Goal: Task Accomplishment & Management: Use online tool/utility

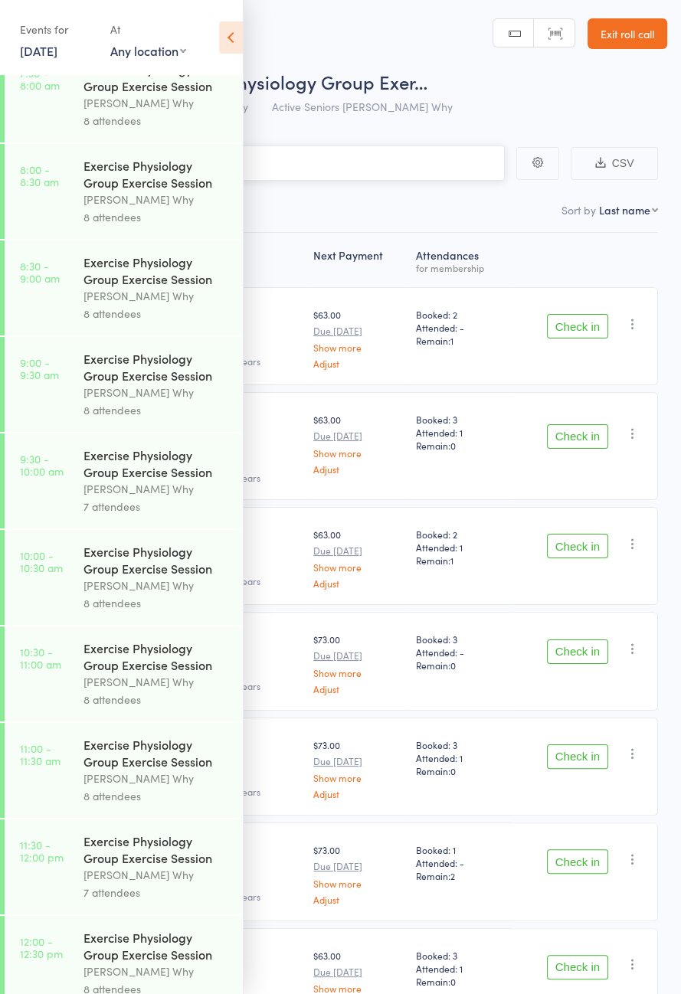
scroll to position [700, 0]
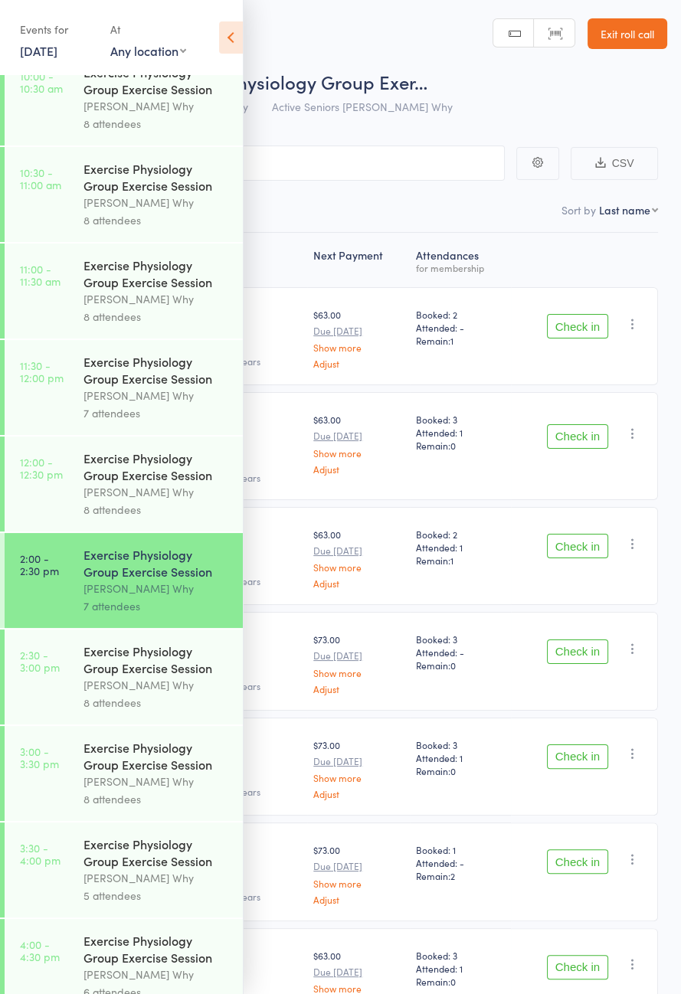
click at [231, 41] on icon at bounding box center [231, 37] width 24 height 32
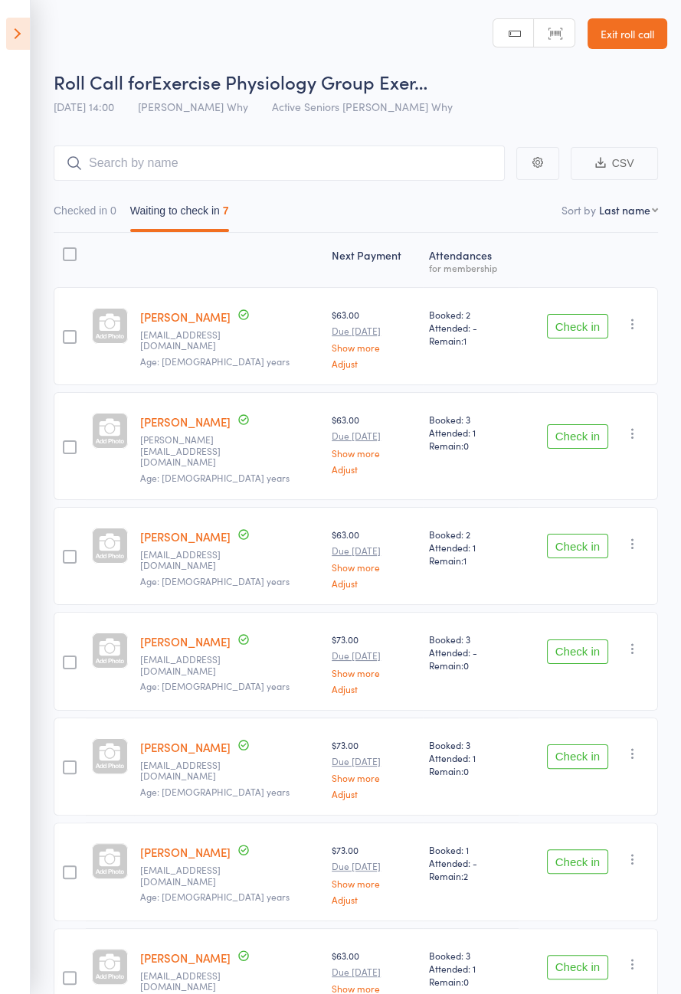
click at [557, 330] on button "Check in" at bounding box center [577, 326] width 61 height 25
click at [584, 323] on button "Check in" at bounding box center [577, 326] width 61 height 25
click at [590, 328] on button "Check in" at bounding box center [577, 326] width 61 height 25
click at [580, 392] on div "Check in Check in Send message Add Note Add Task Add Flag Remove [PERSON_NAME] …" at bounding box center [587, 446] width 139 height 108
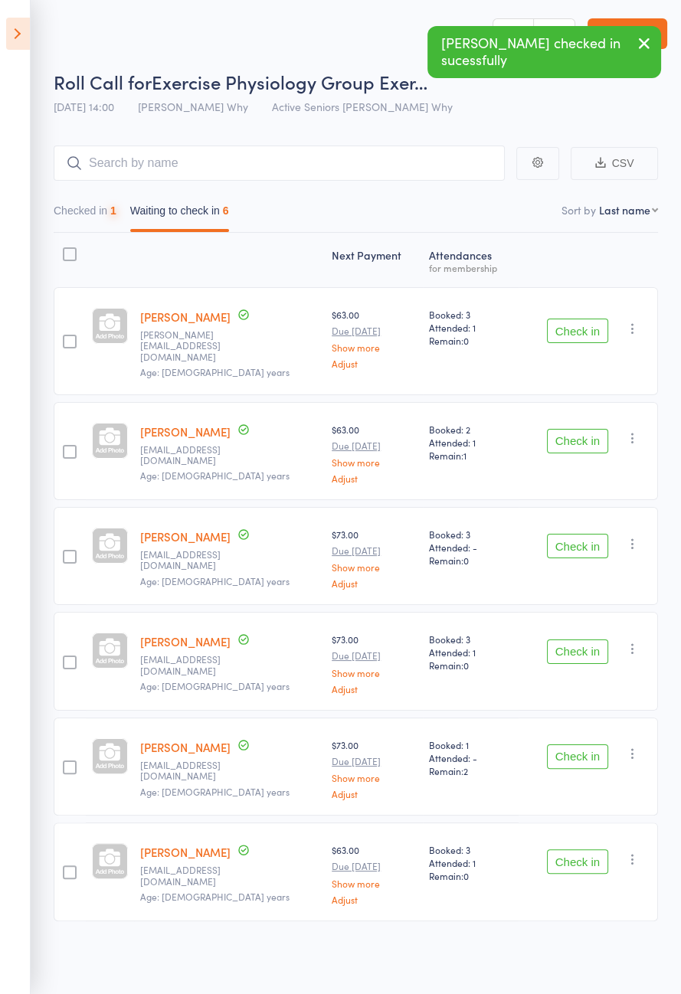
click at [585, 357] on div "Check in Check in Send message Add Note Add Task Add Flag Remove [PERSON_NAME] …" at bounding box center [587, 341] width 139 height 108
click at [580, 328] on button "Check in" at bounding box center [577, 331] width 61 height 25
click at [584, 332] on button "Check in" at bounding box center [577, 331] width 61 height 25
click at [575, 322] on button "Check in" at bounding box center [577, 331] width 61 height 25
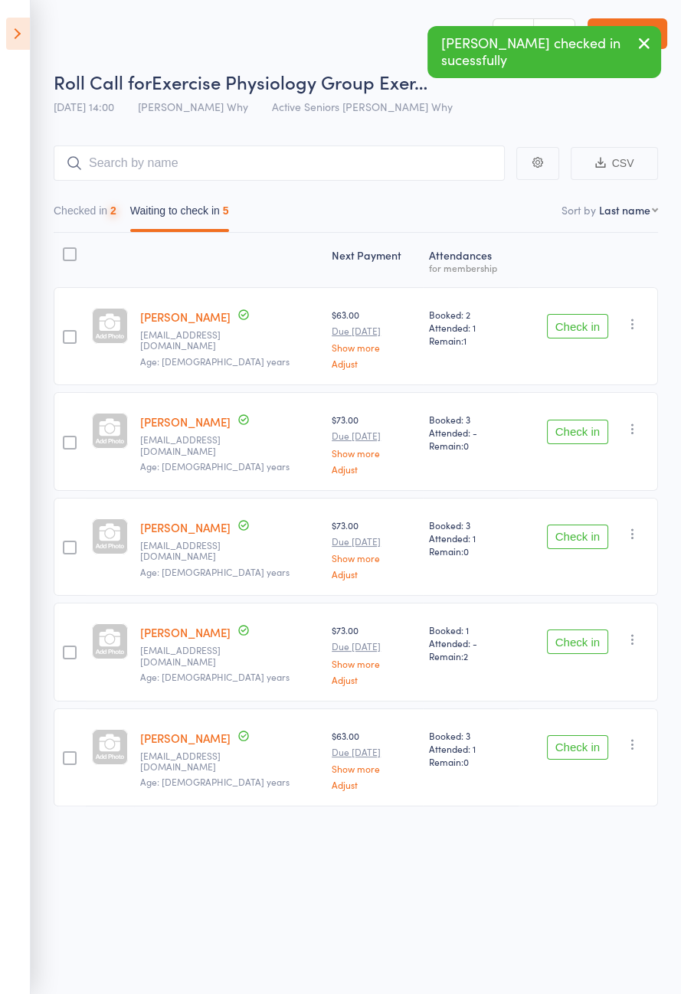
click at [584, 326] on button "Check in" at bounding box center [577, 326] width 61 height 25
click at [584, 315] on button "Check in" at bounding box center [577, 326] width 61 height 25
click at [591, 320] on button "Check in" at bounding box center [577, 326] width 61 height 25
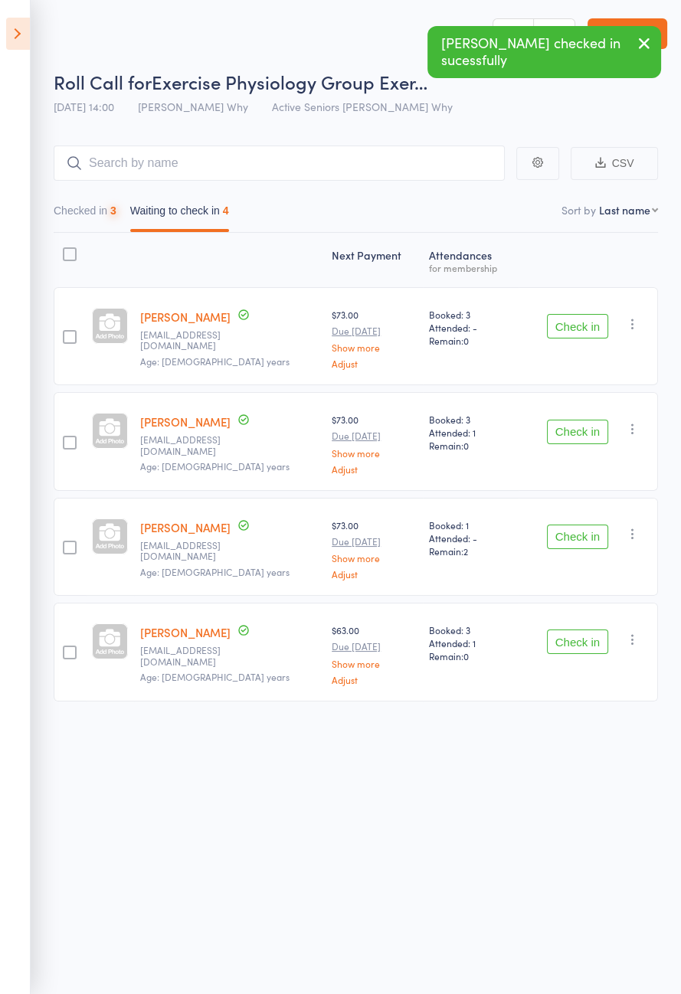
click at [596, 323] on button "Check in" at bounding box center [577, 326] width 61 height 25
click at [595, 325] on button "Check in" at bounding box center [577, 326] width 61 height 25
click at [599, 420] on button "Check in" at bounding box center [577, 432] width 61 height 25
click at [595, 420] on button "Check in" at bounding box center [577, 432] width 61 height 25
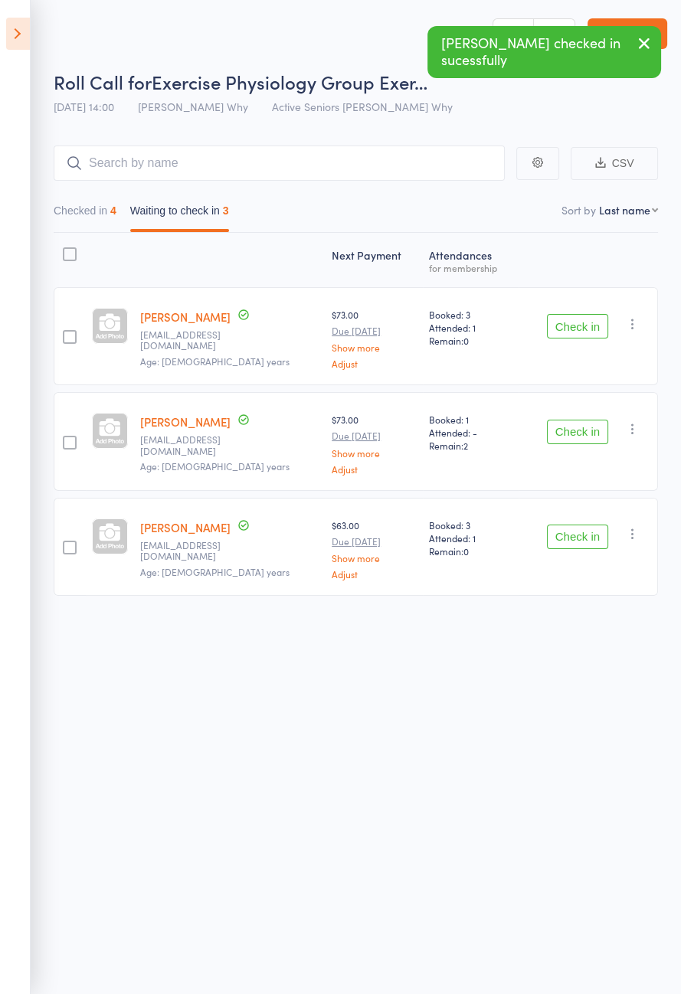
click at [597, 325] on button "Check in" at bounding box center [577, 326] width 61 height 25
click at [597, 420] on button "Check in" at bounding box center [577, 432] width 61 height 25
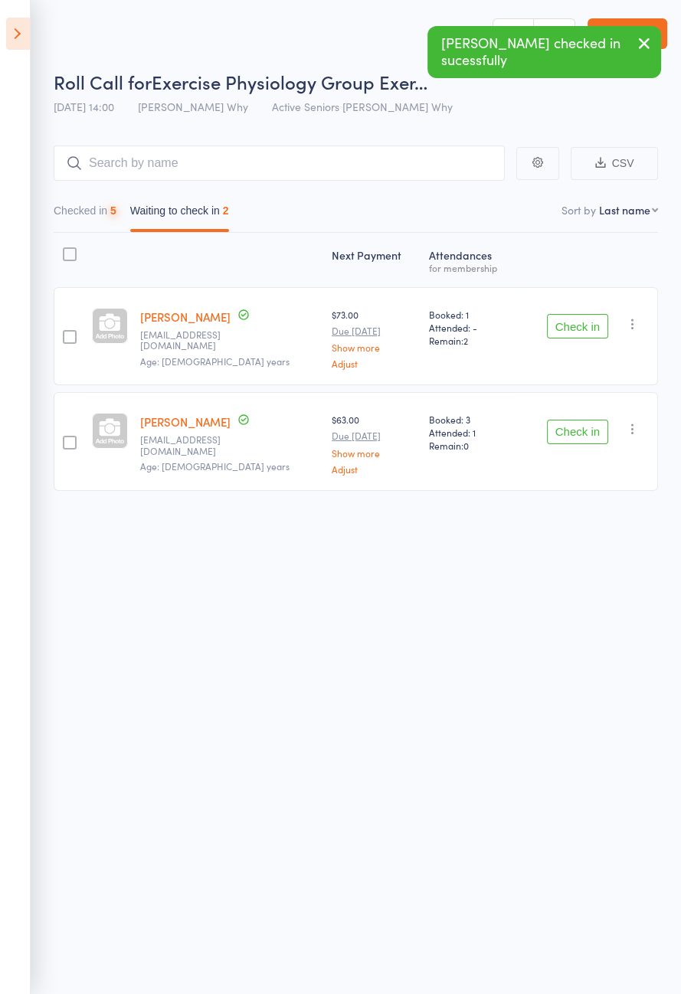
click at [597, 320] on button "Check in" at bounding box center [577, 326] width 61 height 25
click at [593, 321] on button "Check in" at bounding box center [577, 326] width 61 height 25
click at [597, 319] on button "Check in" at bounding box center [577, 326] width 61 height 25
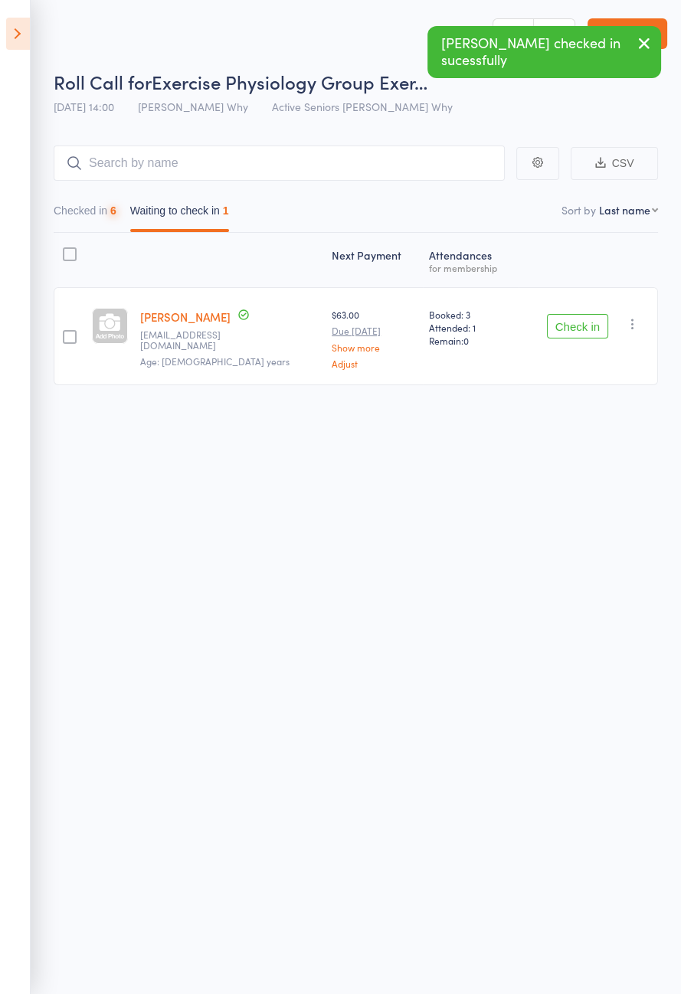
click at [595, 325] on button "Check in" at bounding box center [577, 326] width 61 height 25
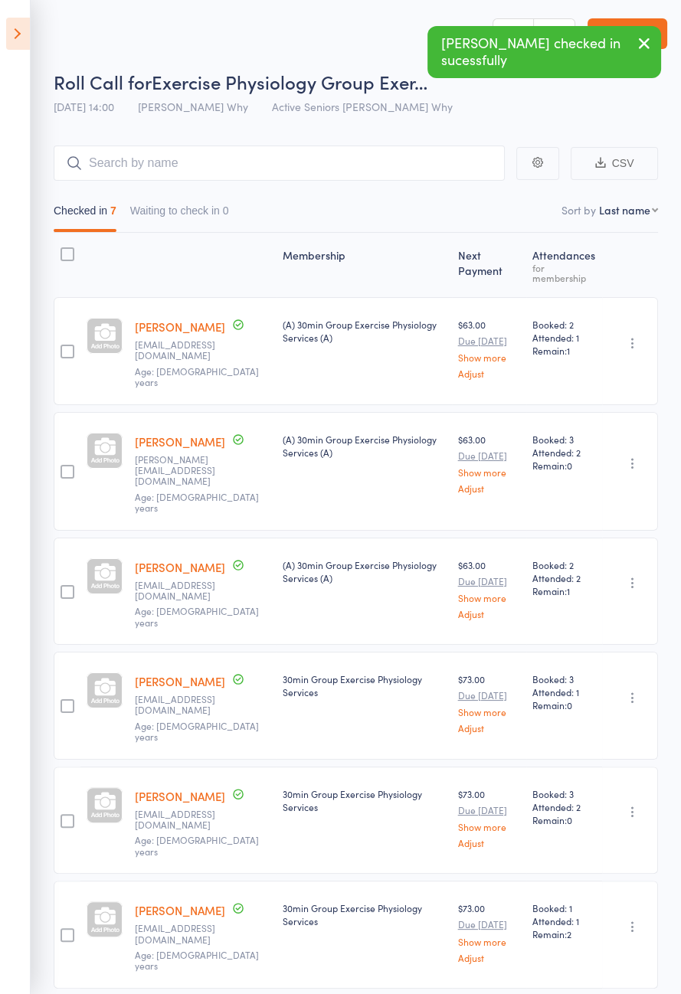
click at [8, 60] on aside "Events for [DATE] [DATE] [DATE] Sun Mon Tue Wed Thu Fri Sat 31 27 28 29 30 31 0…" at bounding box center [15, 497] width 31 height 994
click at [8, 30] on icon at bounding box center [18, 34] width 24 height 32
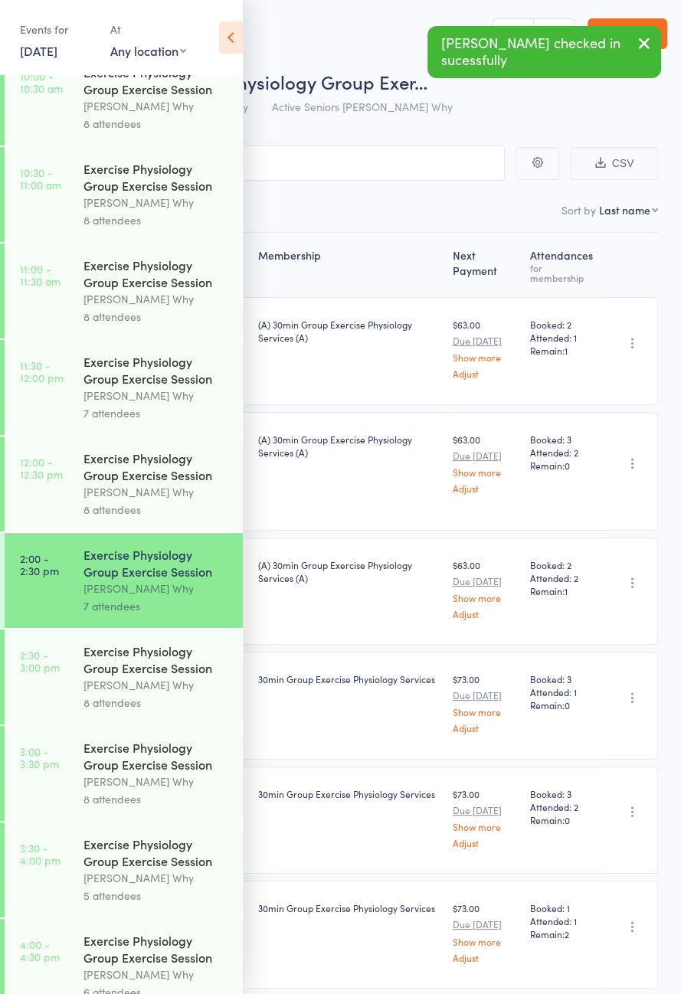
click at [122, 711] on div "8 attendees" at bounding box center [156, 703] width 146 height 18
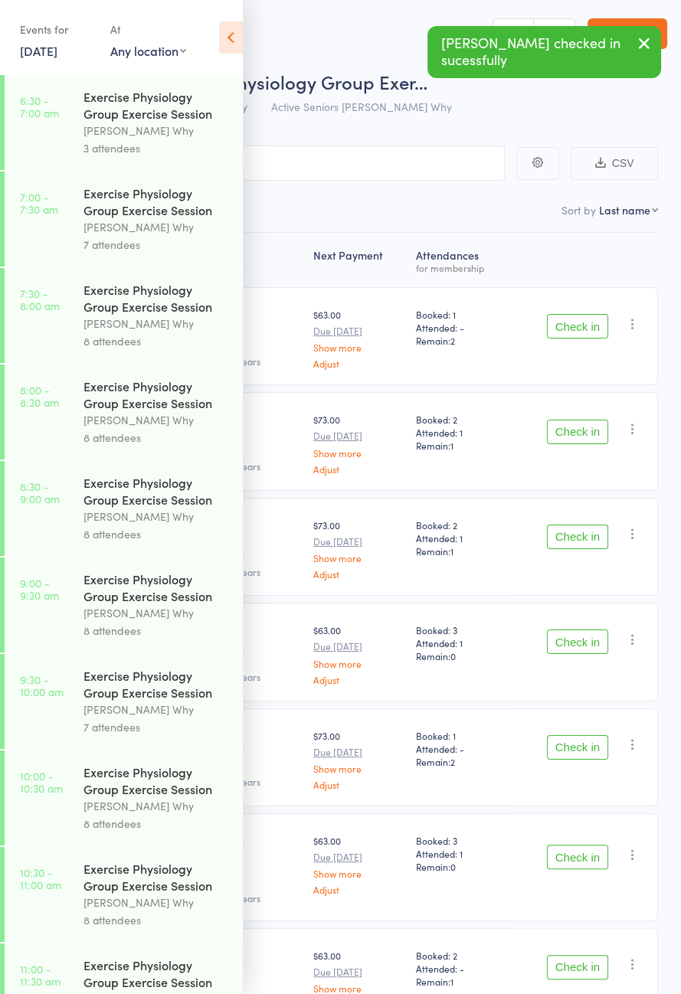
click at [236, 47] on icon at bounding box center [231, 37] width 24 height 32
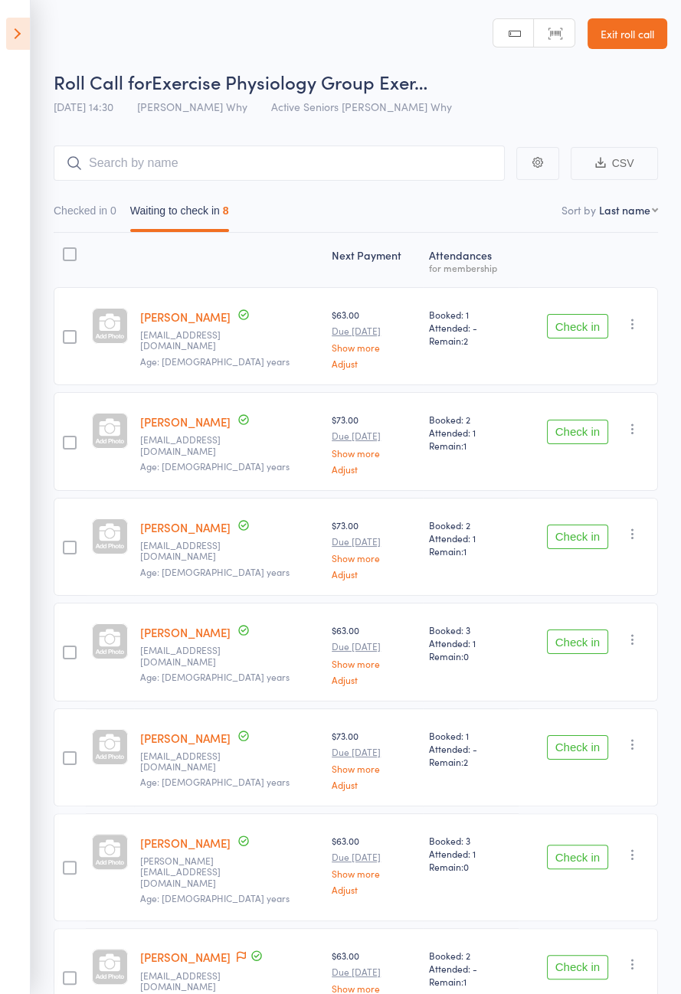
click at [443, 274] on div "Atten­dances for membership" at bounding box center [471, 260] width 96 height 41
click at [577, 648] on button "Check in" at bounding box center [577, 641] width 61 height 25
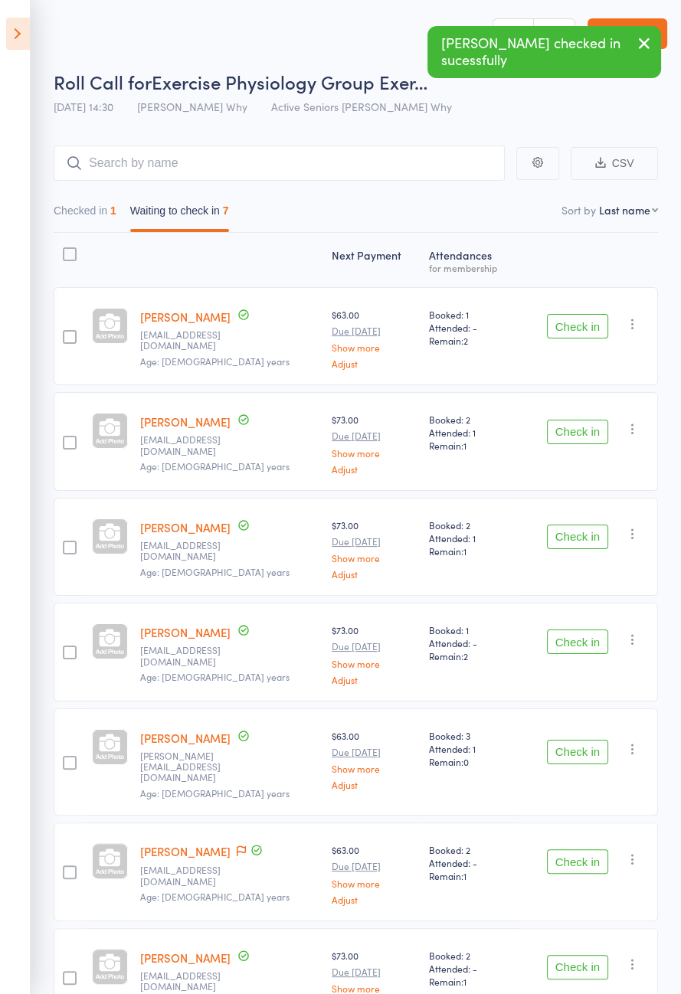
scroll to position [3, 0]
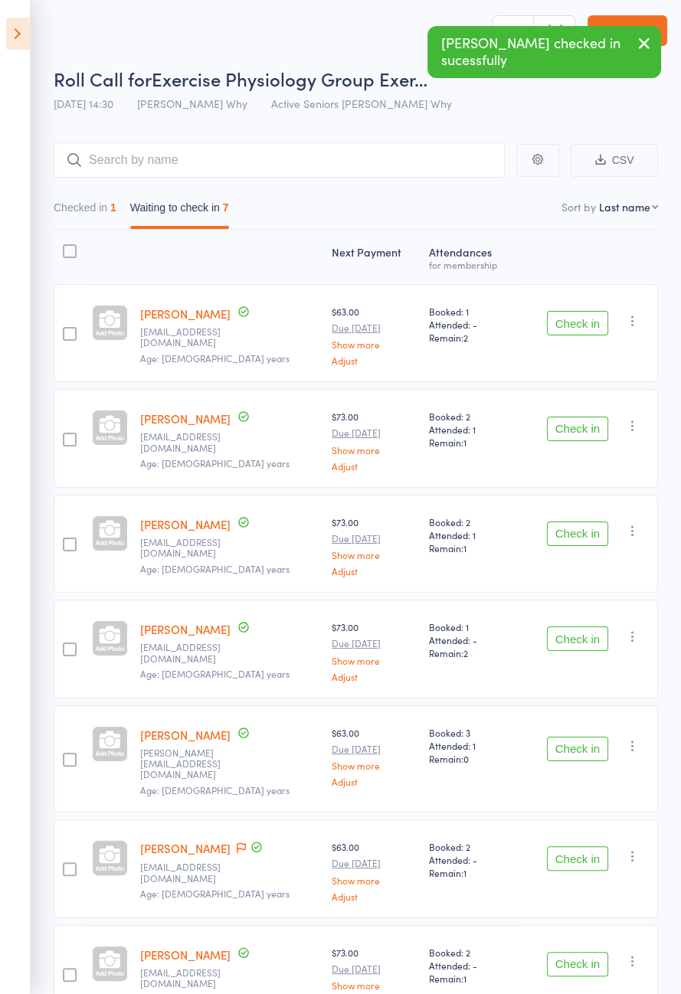
click at [240, 842] on icon at bounding box center [241, 847] width 9 height 11
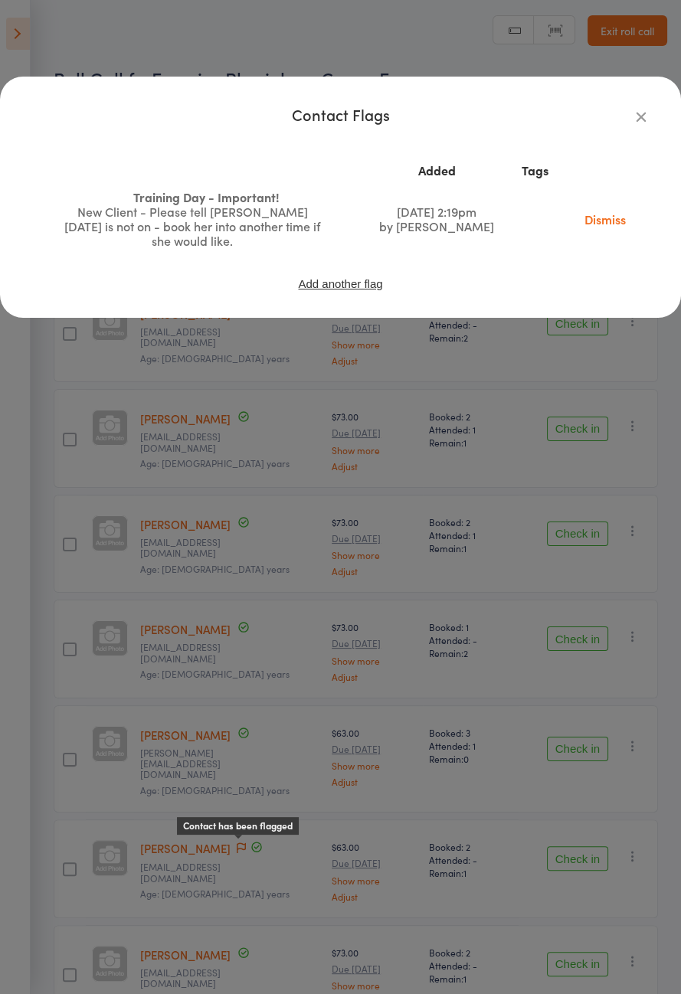
click at [590, 221] on link "Dismiss" at bounding box center [605, 219] width 64 height 17
click at [440, 790] on div "Contact Flags Added Tags Training Day - Important! New Client - Please tell [PE…" at bounding box center [340, 497] width 681 height 994
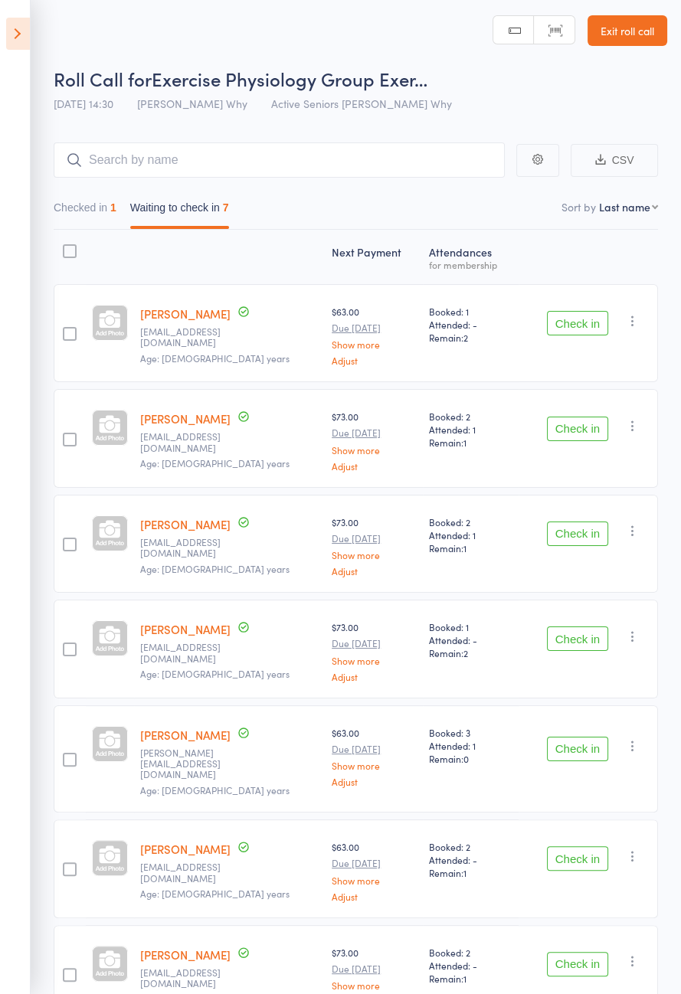
click at [587, 846] on button "Check in" at bounding box center [577, 858] width 61 height 25
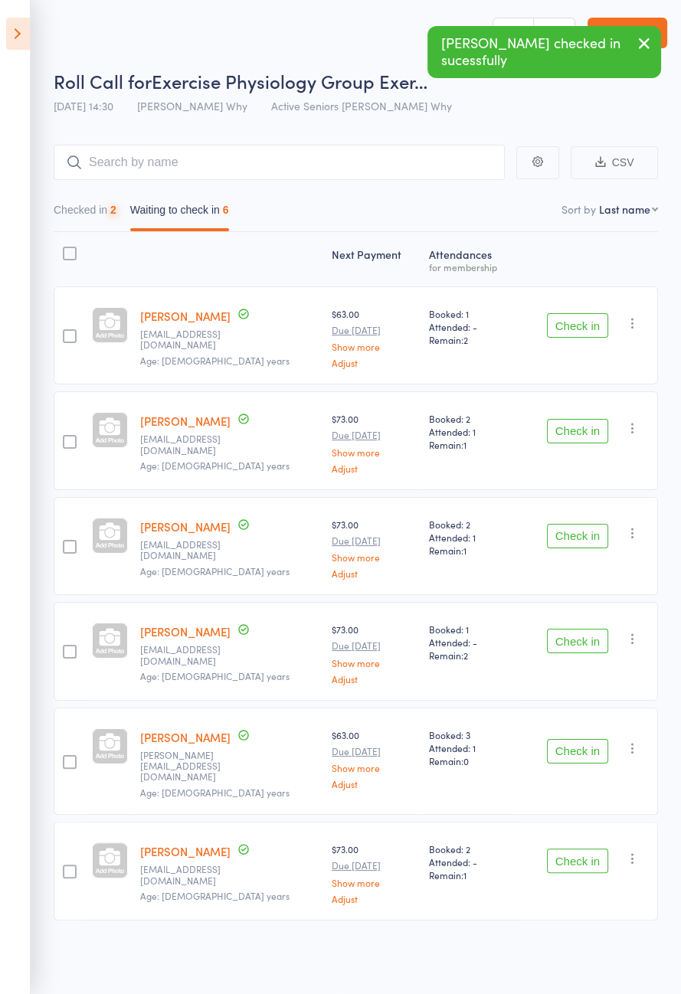
scroll to position [0, 0]
click at [577, 424] on button "Check in" at bounding box center [577, 432] width 61 height 25
click at [586, 525] on button "Check in" at bounding box center [577, 537] width 61 height 25
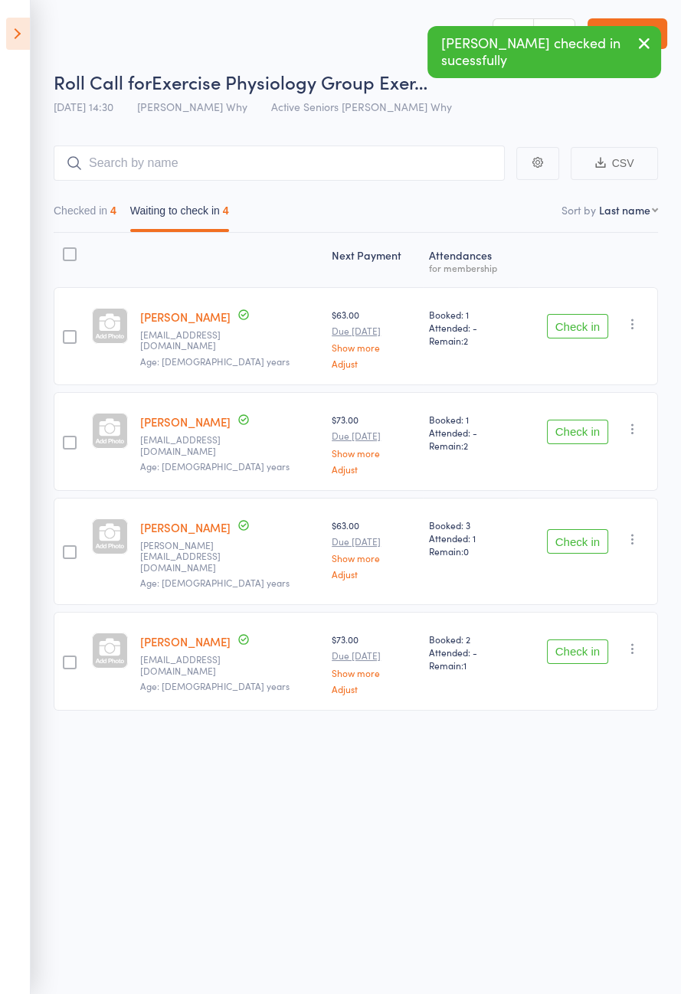
click at [573, 538] on button "Check in" at bounding box center [577, 541] width 61 height 25
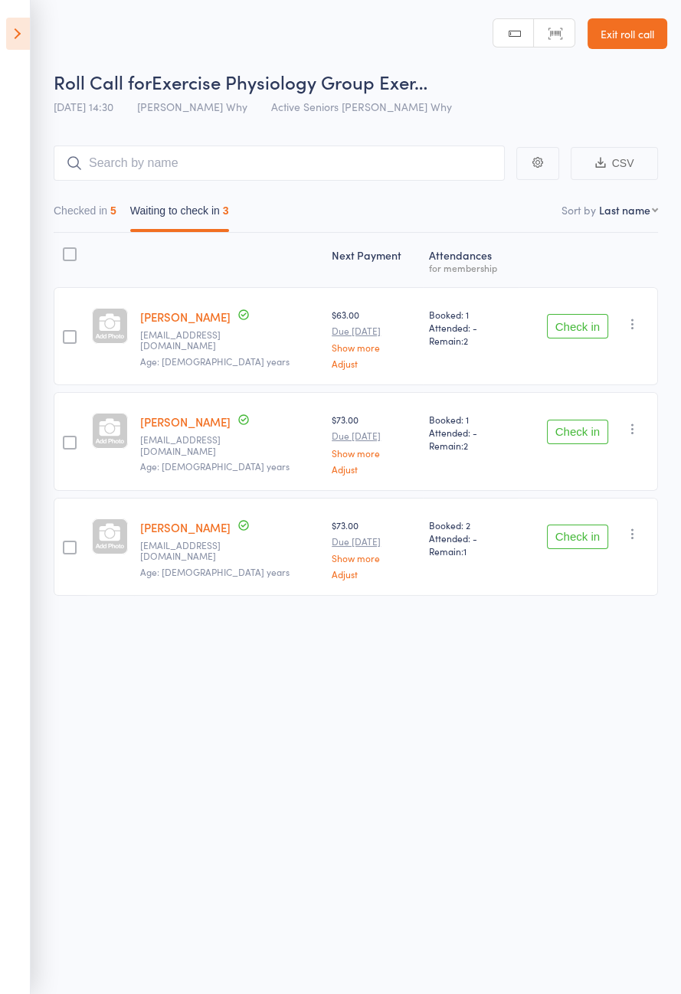
click at [568, 328] on button "Check in" at bounding box center [577, 326] width 61 height 25
click at [581, 322] on button "Check in" at bounding box center [577, 326] width 61 height 25
click at [577, 320] on button "Check in" at bounding box center [577, 326] width 61 height 25
click at [580, 320] on button "Check in" at bounding box center [577, 326] width 61 height 25
click at [580, 322] on button "Check in" at bounding box center [577, 326] width 61 height 25
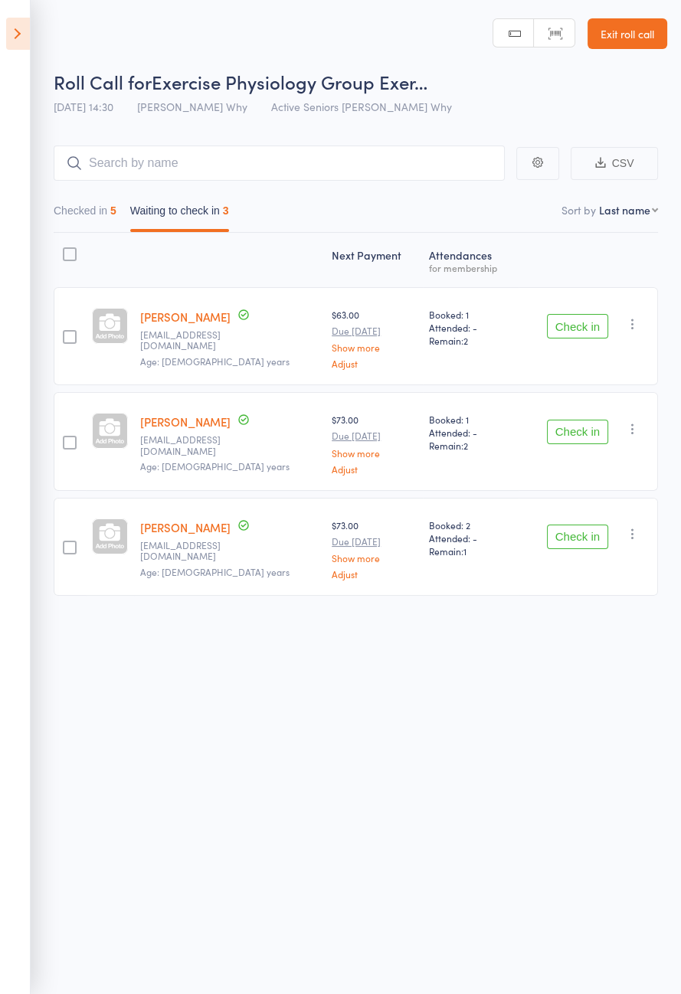
click at [578, 328] on button "Check in" at bounding box center [577, 326] width 61 height 25
click at [577, 420] on button "Check in" at bounding box center [577, 432] width 61 height 25
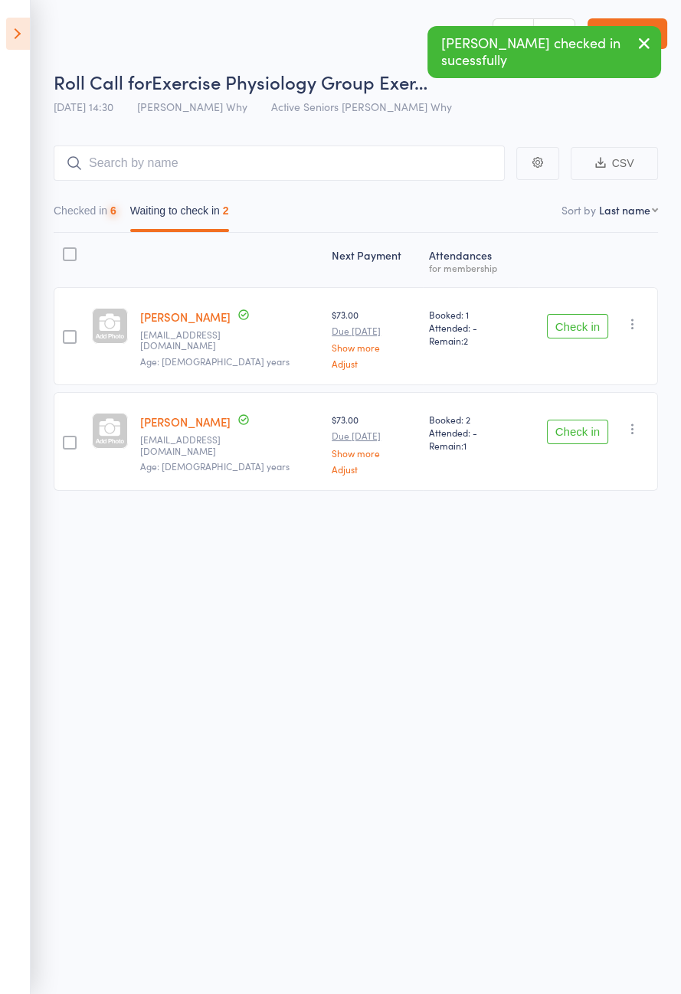
click at [576, 324] on button "Check in" at bounding box center [577, 326] width 61 height 25
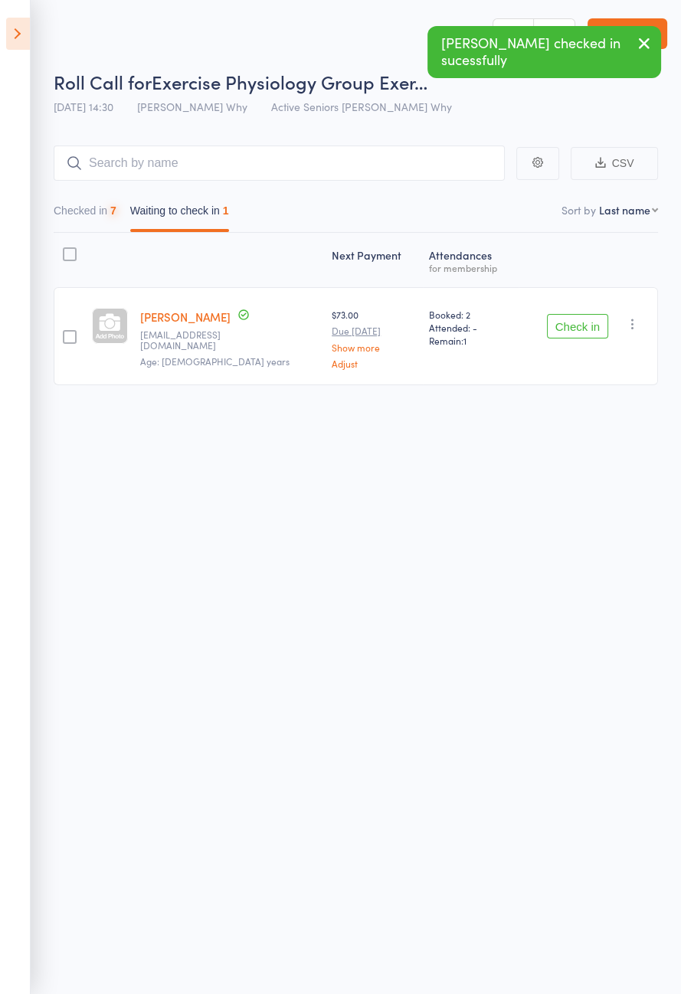
click at [573, 328] on button "Check in" at bounding box center [577, 326] width 61 height 25
click at [574, 329] on button "Check in" at bounding box center [577, 326] width 61 height 25
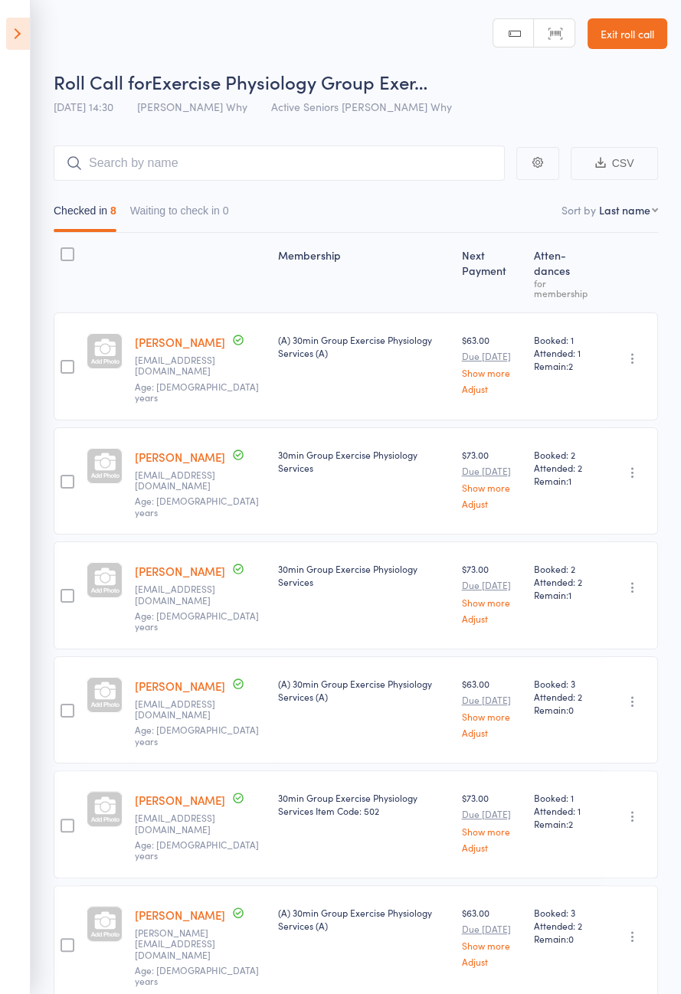
click at [24, 21] on icon at bounding box center [18, 34] width 24 height 32
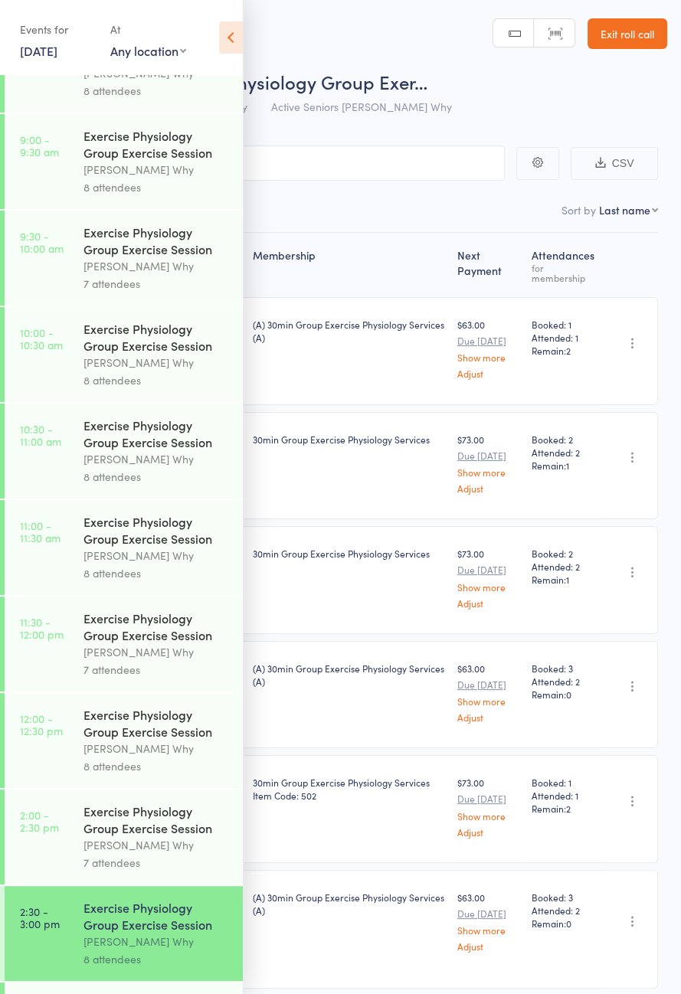
scroll to position [780, 0]
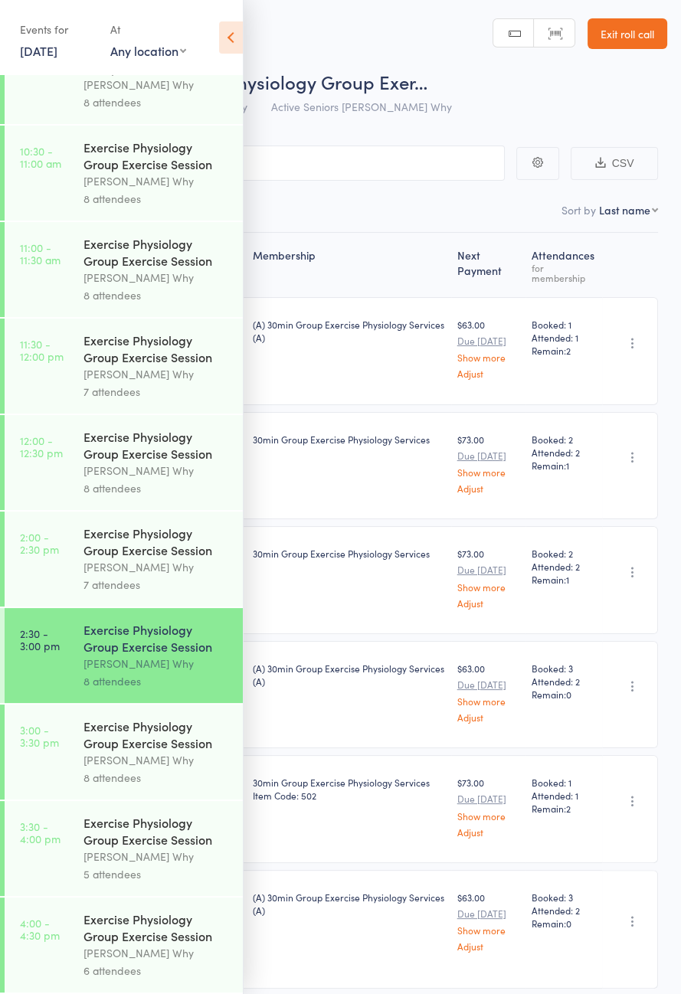
click at [78, 743] on link "3:00 - 3:30 pm Exercise Physiology Group Exercise Session [PERSON_NAME] Why 8 a…" at bounding box center [124, 752] width 238 height 95
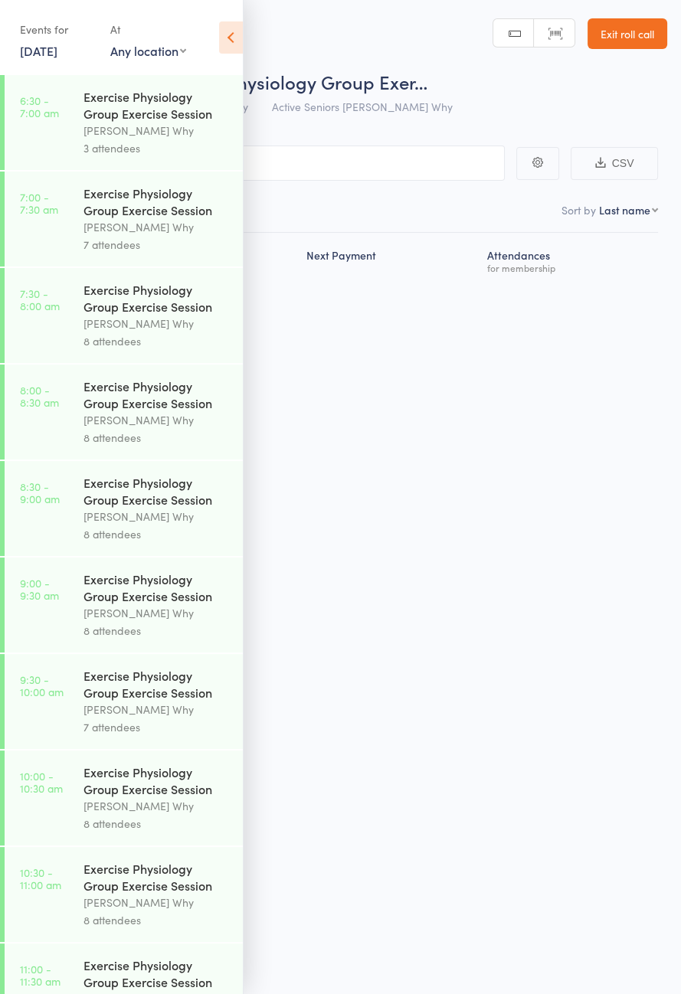
click at [234, 46] on icon at bounding box center [231, 37] width 24 height 32
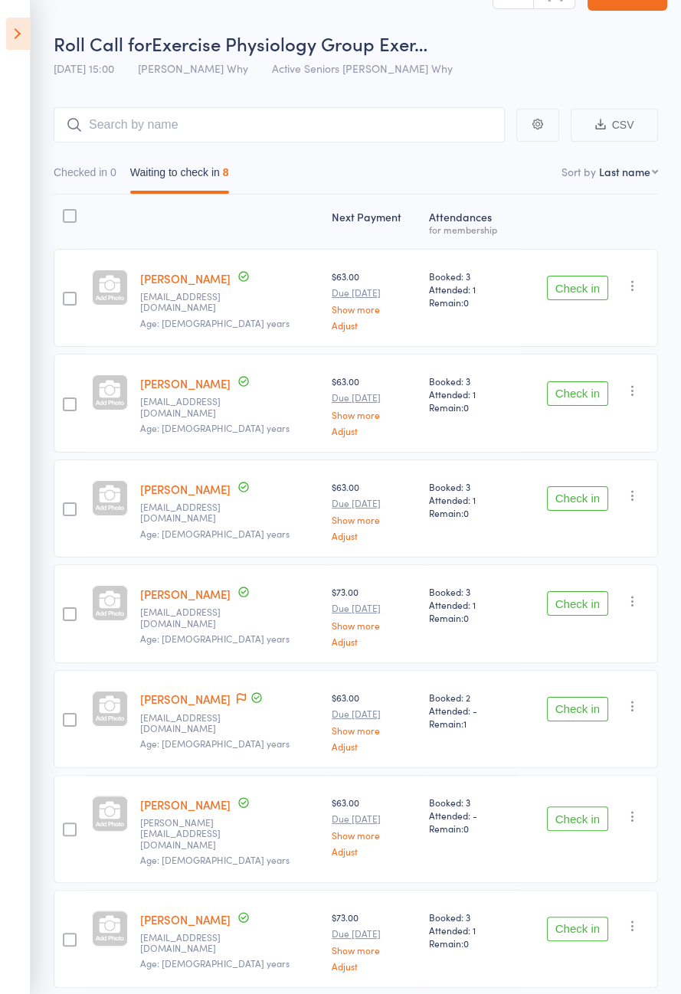
scroll to position [37, 0]
click at [16, 38] on icon at bounding box center [18, 34] width 24 height 32
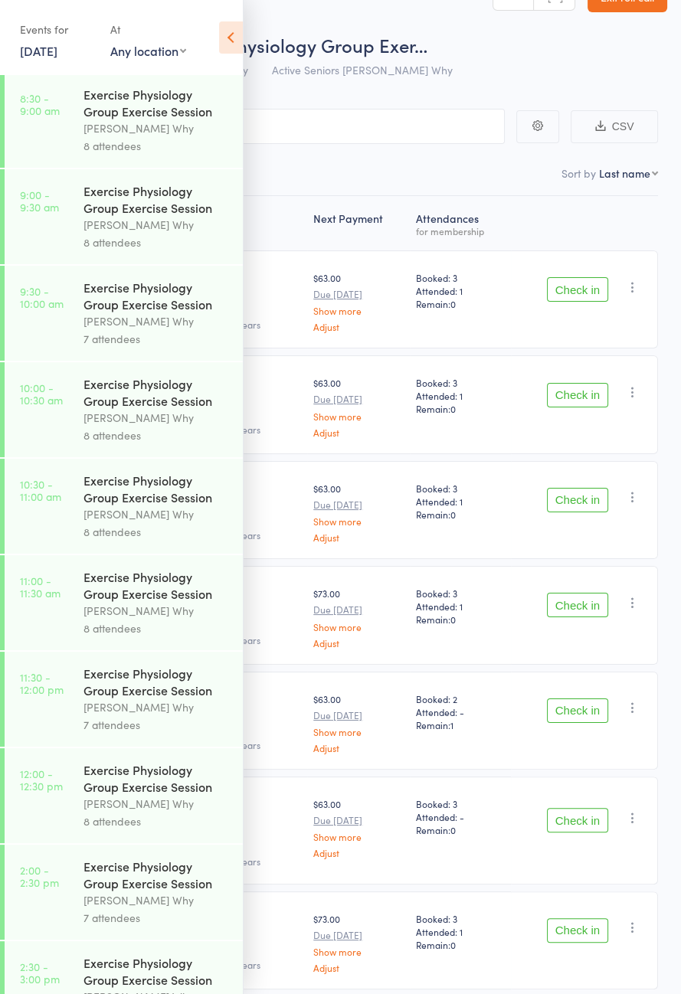
scroll to position [780, 0]
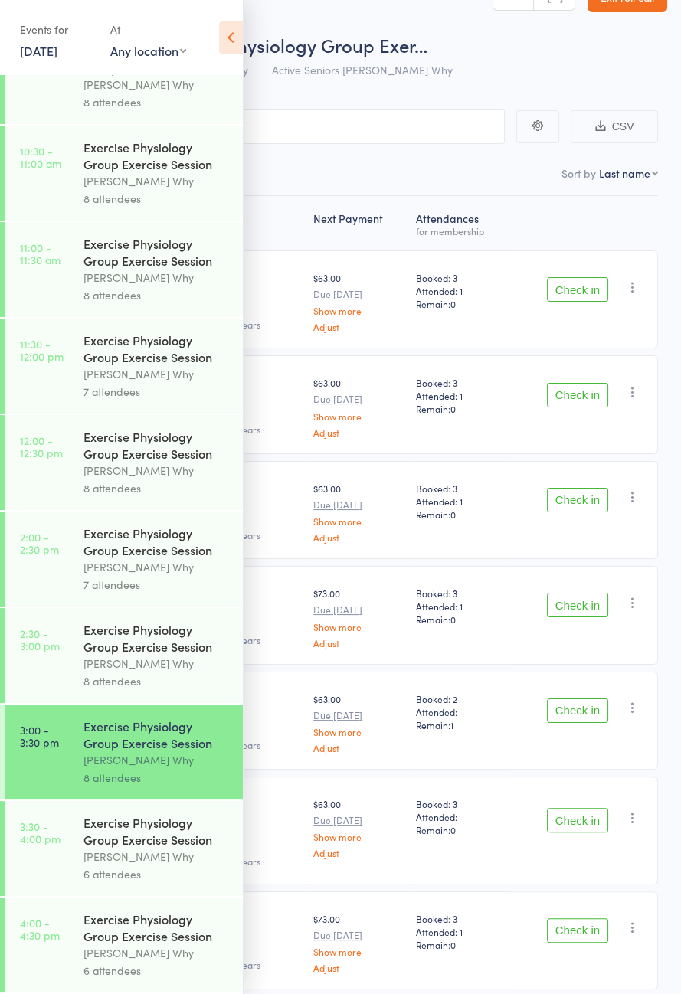
click at [159, 838] on div "Exercise Physiology Group Exercise Session" at bounding box center [156, 831] width 146 height 34
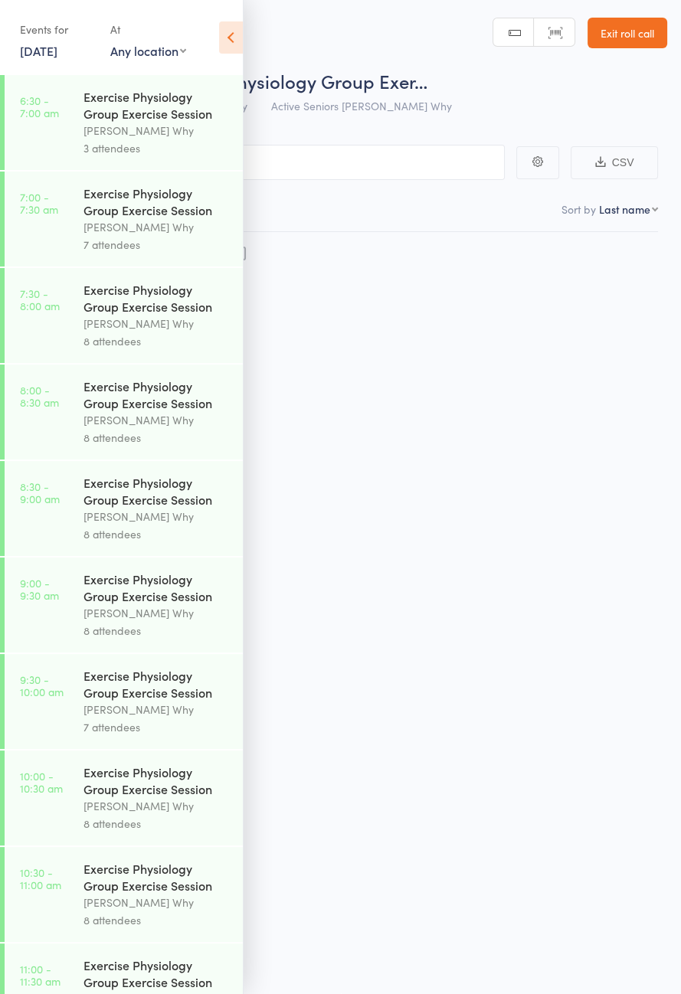
click at [232, 38] on icon at bounding box center [231, 37] width 24 height 32
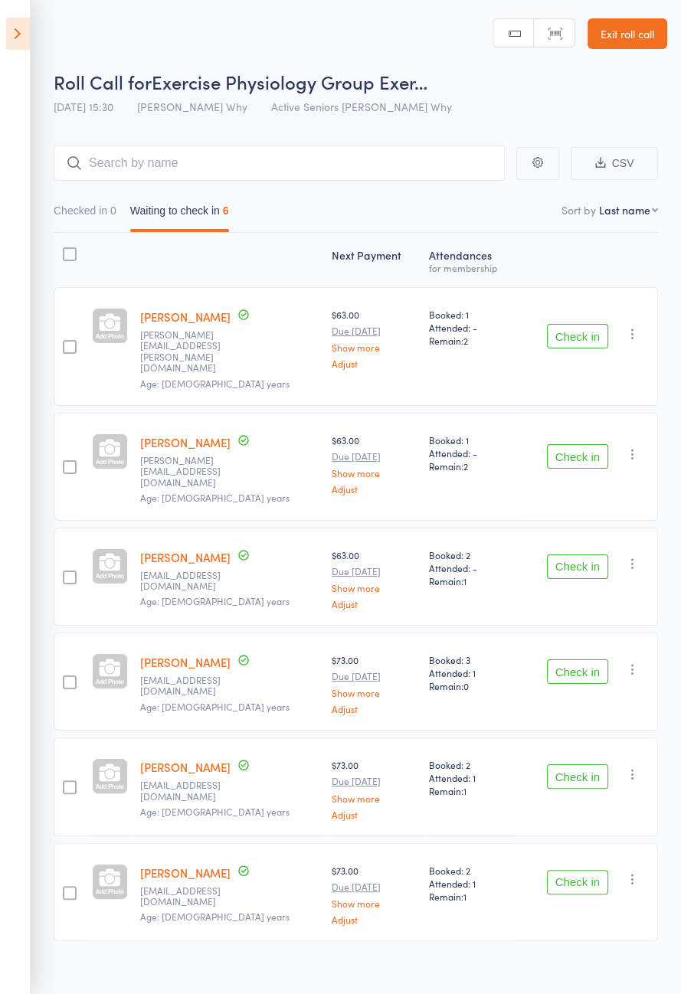
click at [29, 39] on icon at bounding box center [18, 34] width 24 height 32
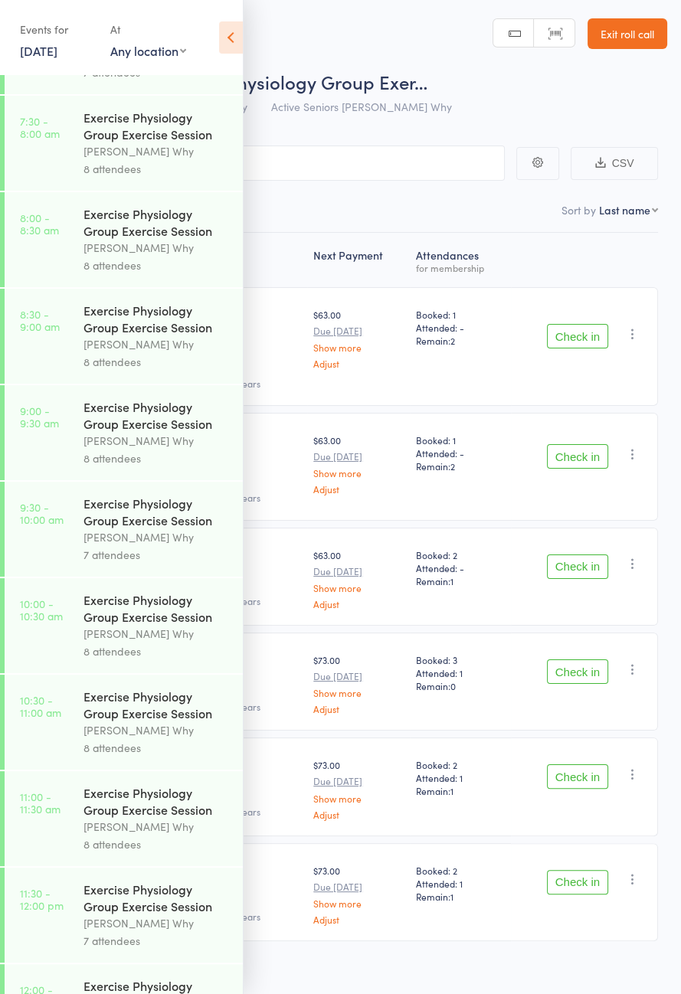
scroll to position [780, 0]
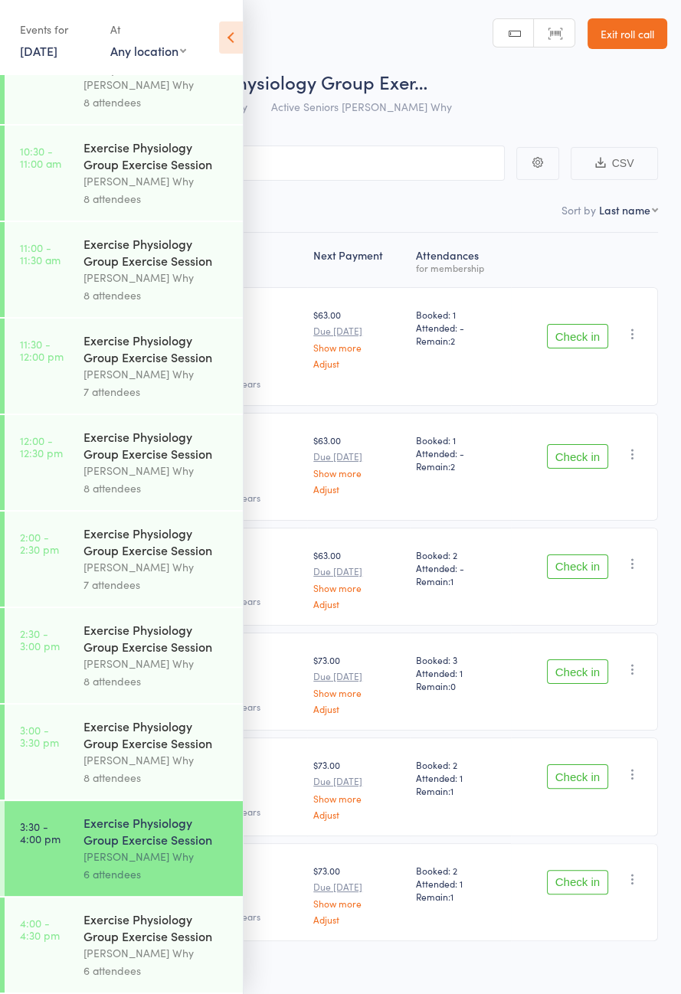
click at [172, 934] on div "Exercise Physiology Group Exercise Session" at bounding box center [156, 927] width 146 height 34
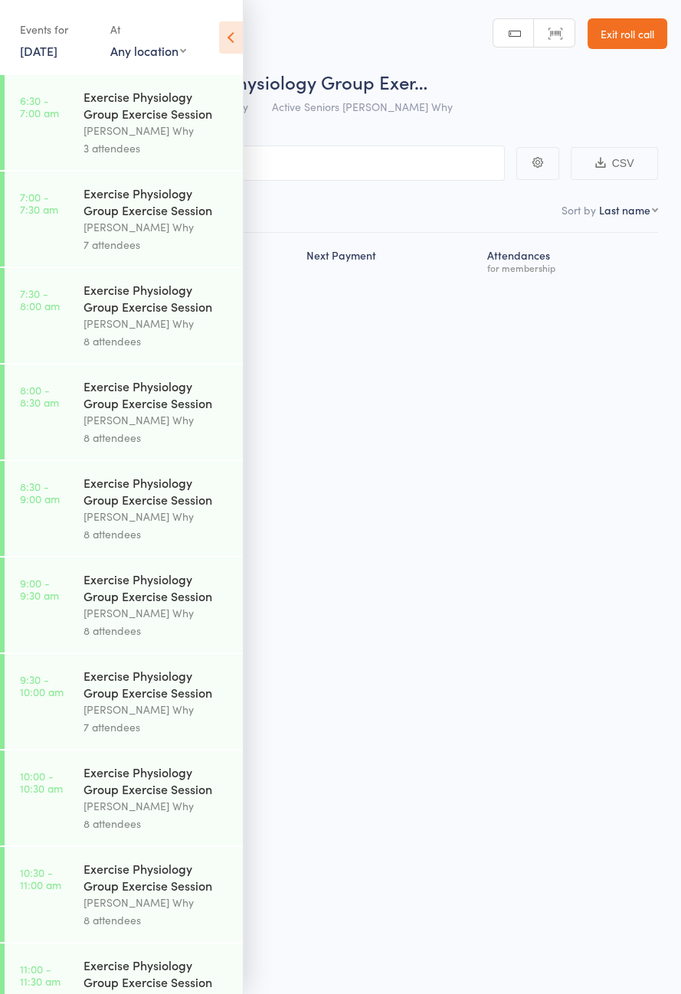
click at [233, 41] on icon at bounding box center [231, 37] width 24 height 32
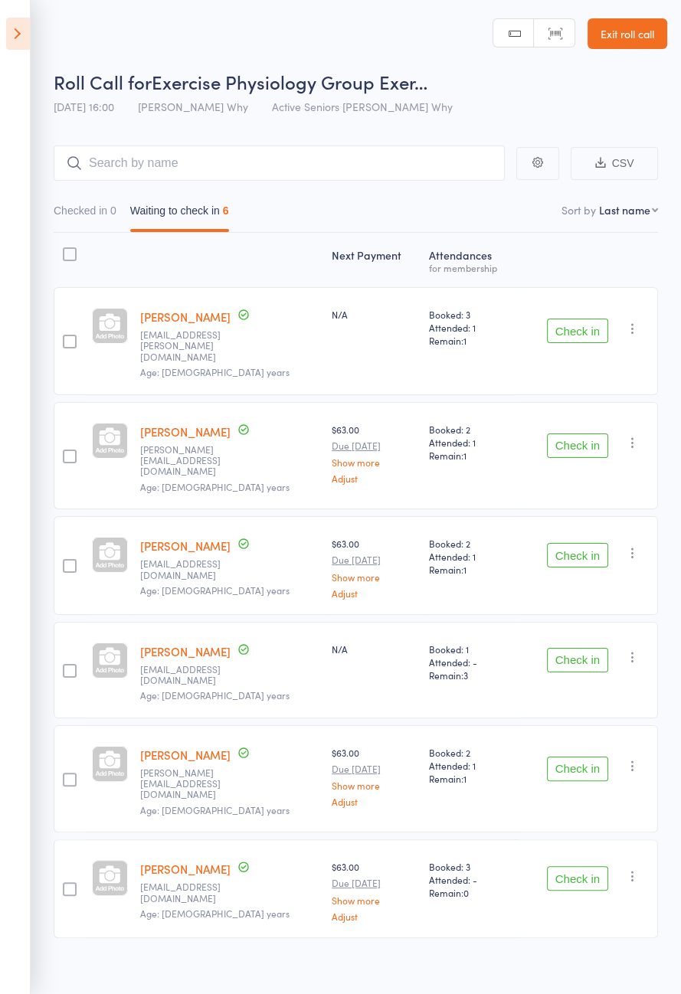
click at [13, 38] on icon at bounding box center [18, 34] width 24 height 32
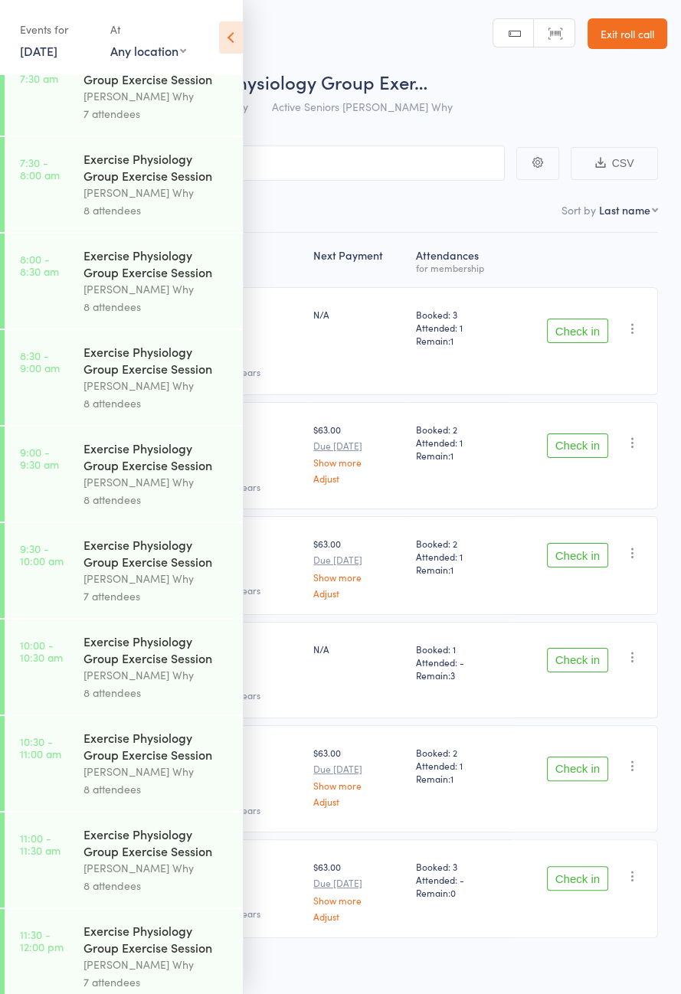
scroll to position [780, 0]
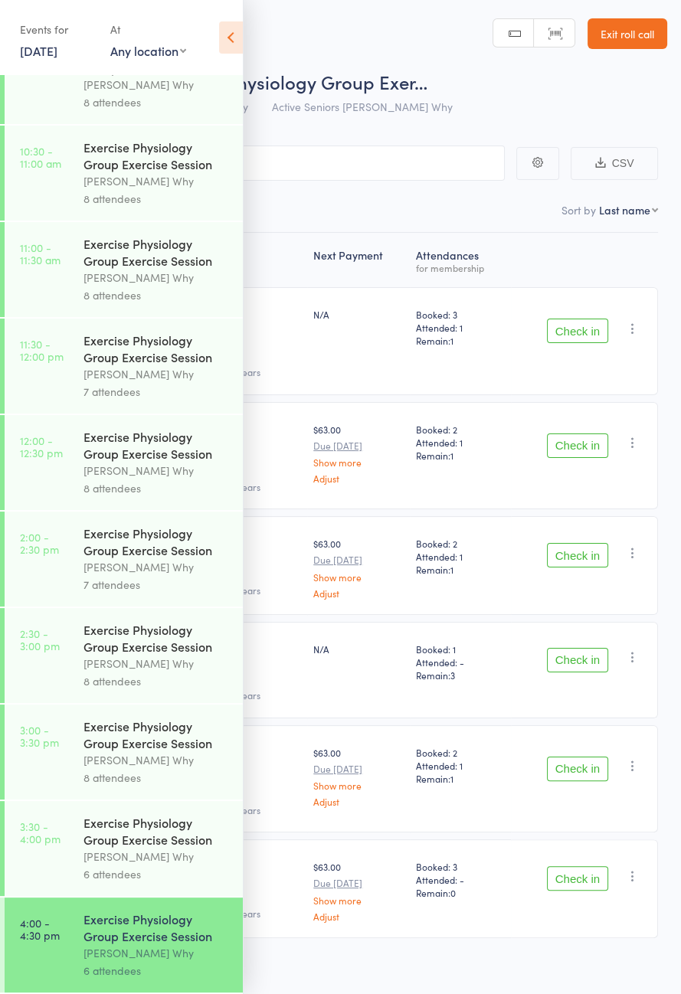
click at [152, 751] on div "[PERSON_NAME] Why" at bounding box center [156, 760] width 146 height 18
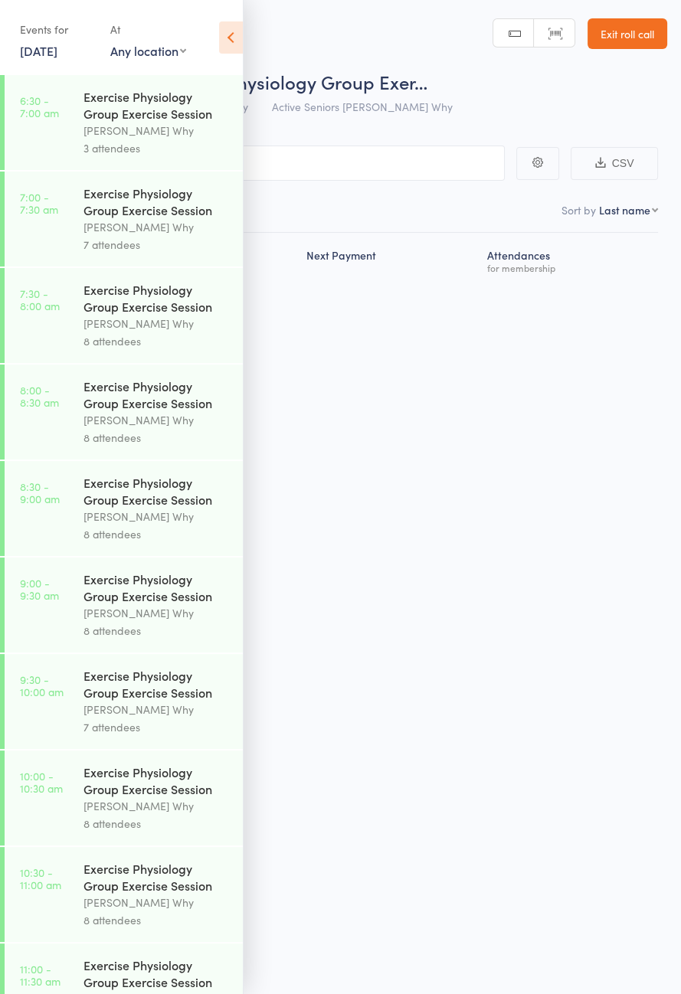
click at [234, 44] on icon at bounding box center [231, 37] width 24 height 32
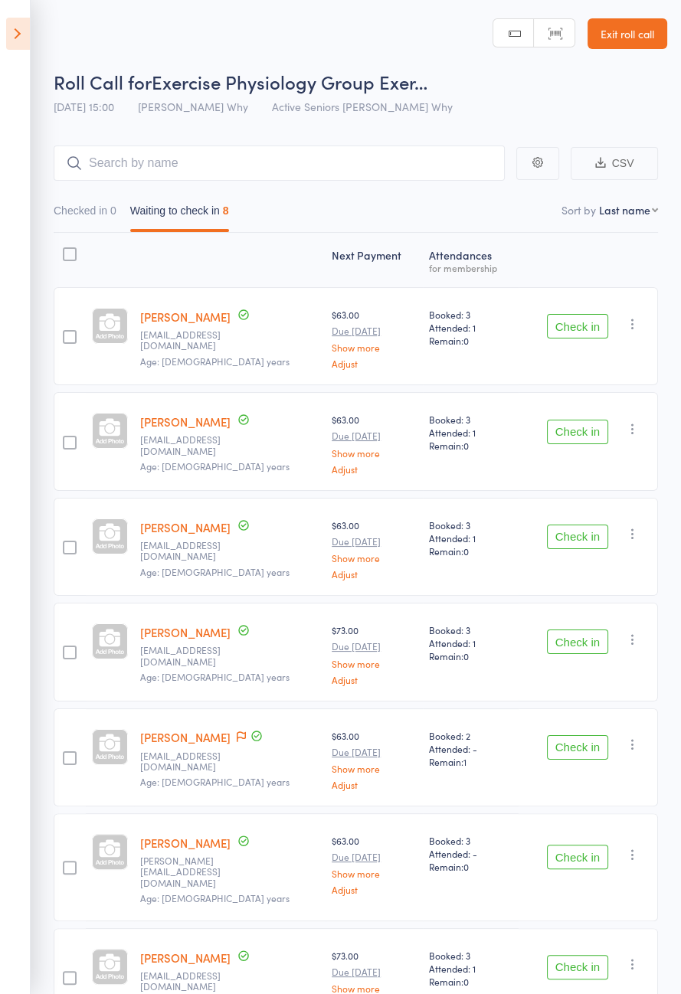
click at [579, 330] on button "Check in" at bounding box center [577, 326] width 61 height 25
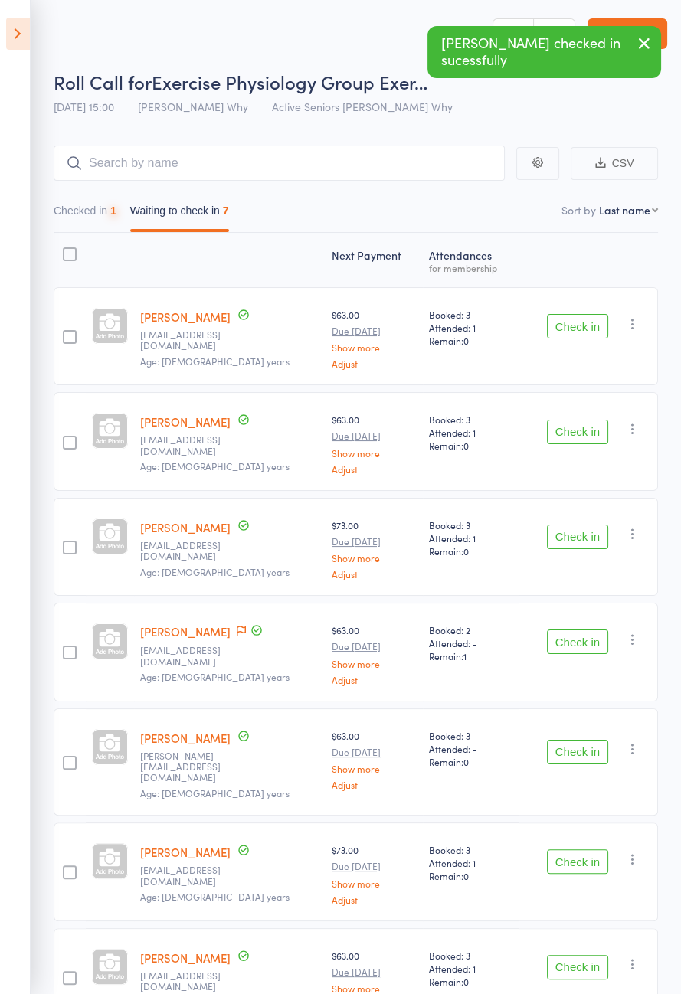
click at [580, 329] on button "Check in" at bounding box center [577, 326] width 61 height 25
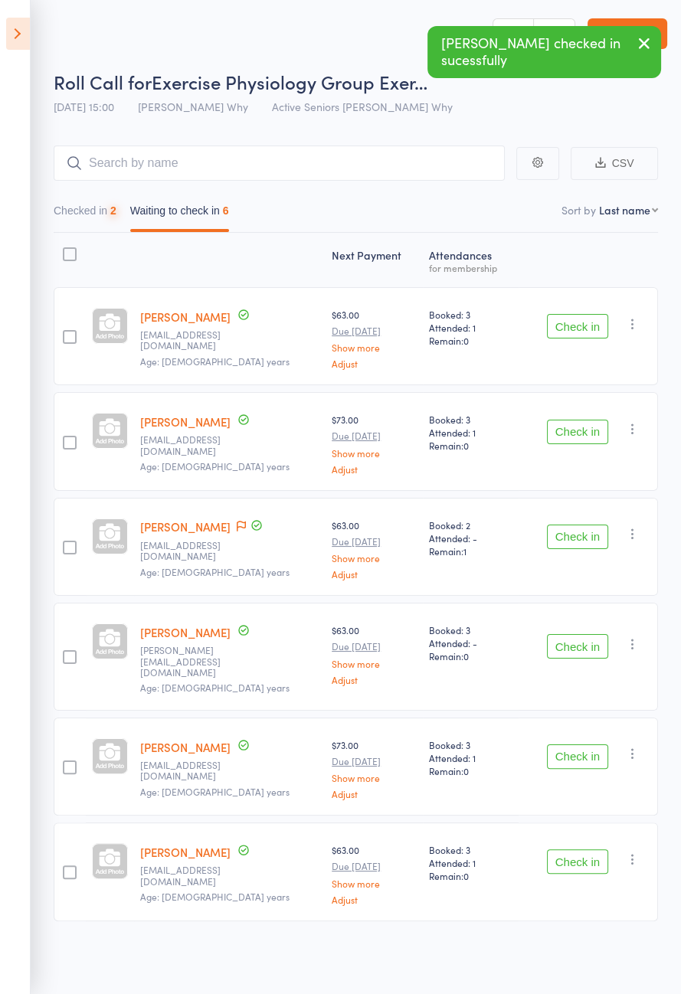
click at [582, 329] on button "Check in" at bounding box center [577, 326] width 61 height 25
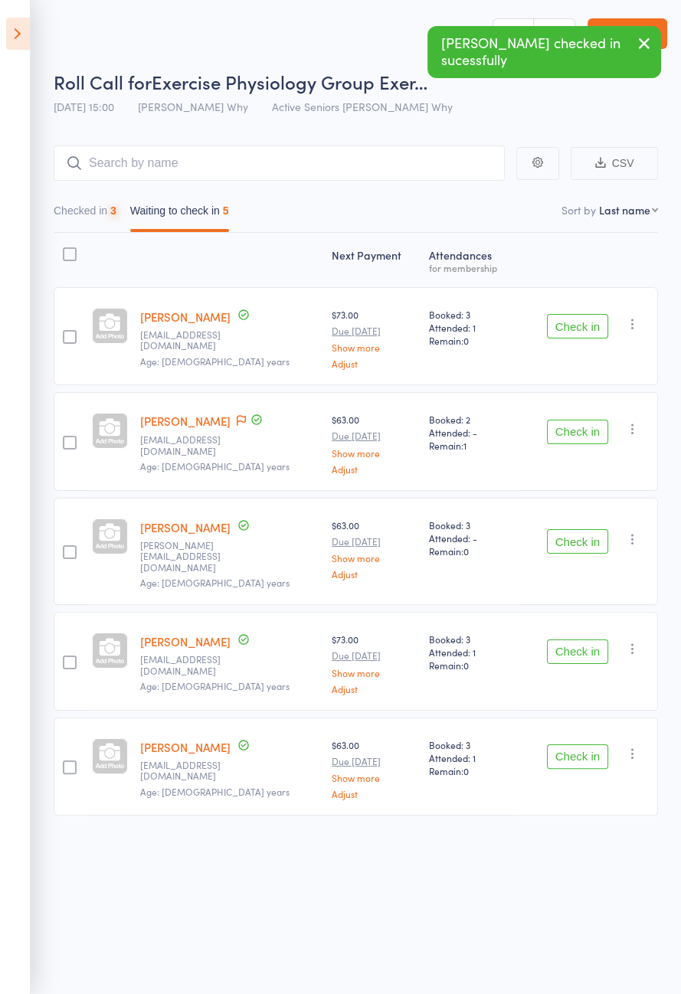
click at [584, 328] on button "Check in" at bounding box center [577, 326] width 61 height 25
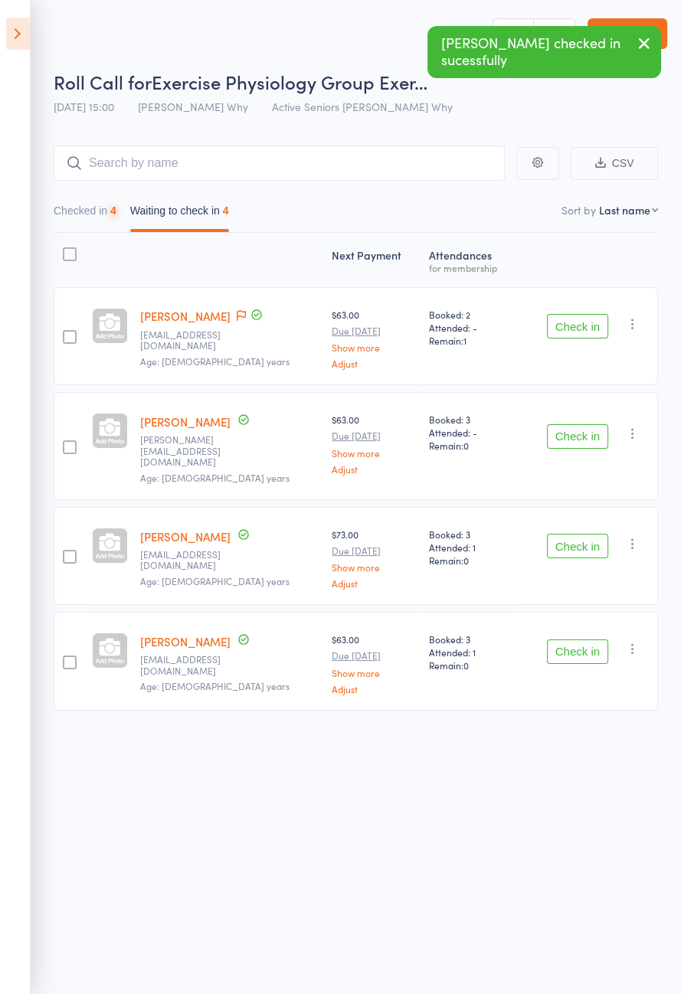
click at [588, 330] on button "Check in" at bounding box center [577, 326] width 61 height 25
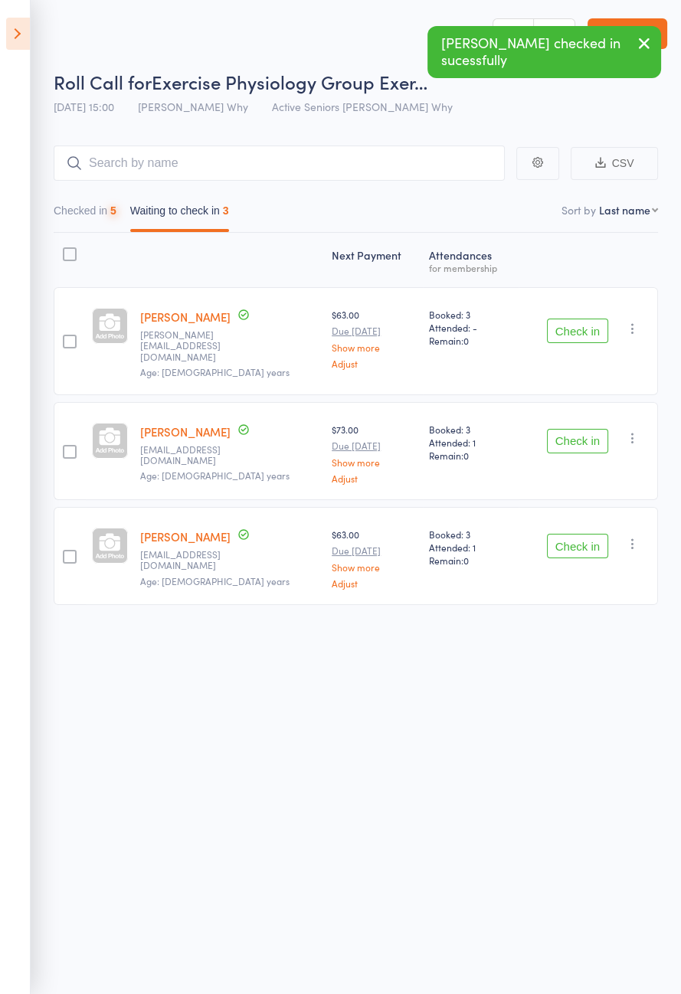
click at [591, 329] on button "Check in" at bounding box center [577, 331] width 61 height 25
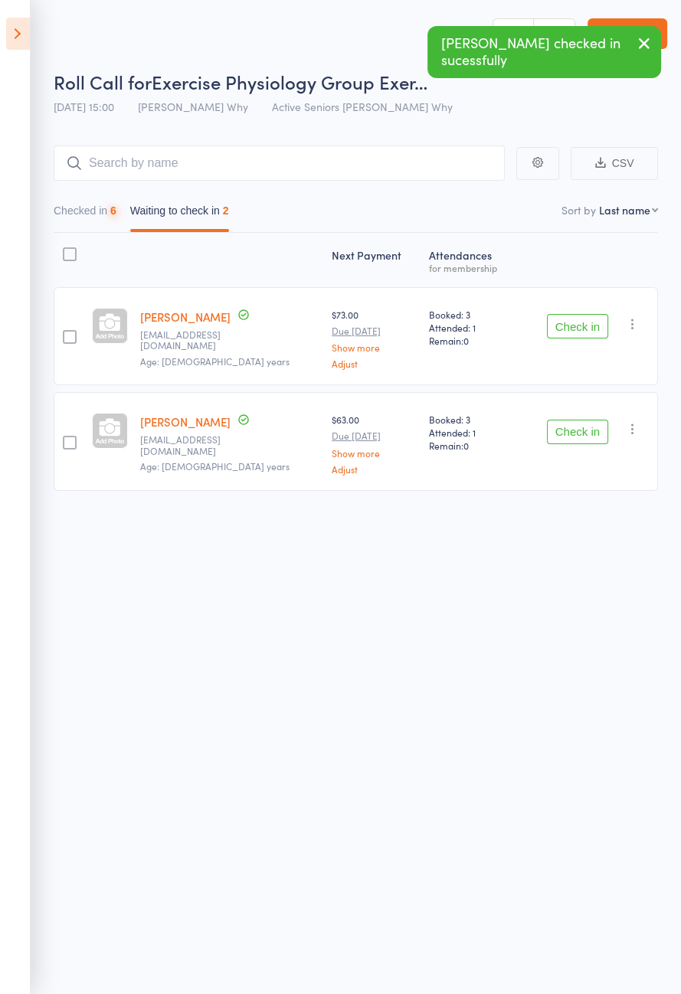
click at [584, 328] on button "Check in" at bounding box center [577, 326] width 61 height 25
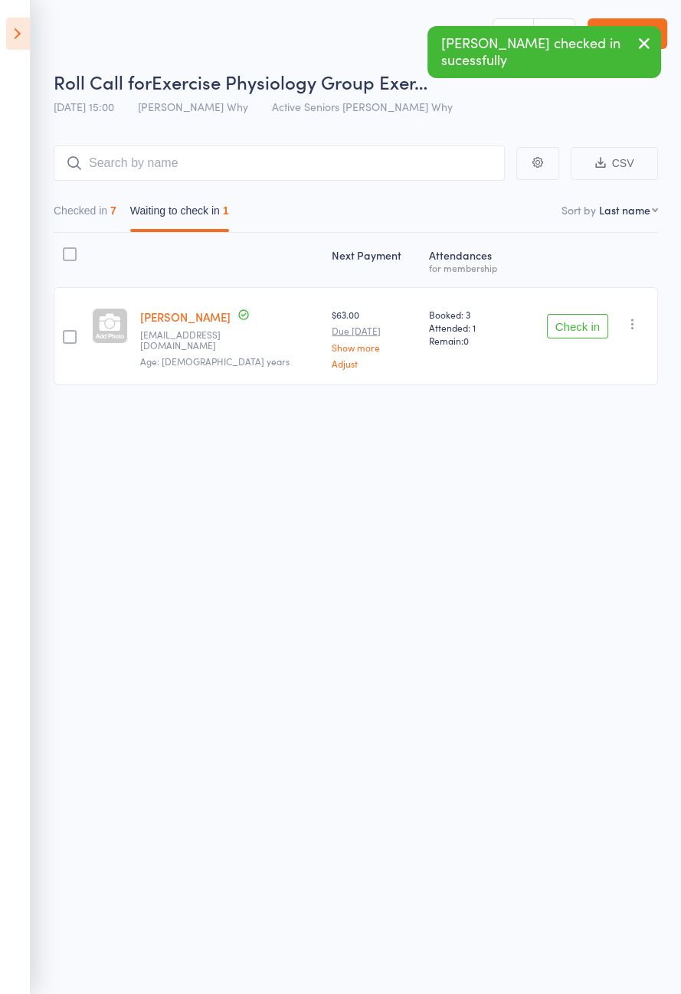
click at [584, 332] on button "Check in" at bounding box center [577, 326] width 61 height 25
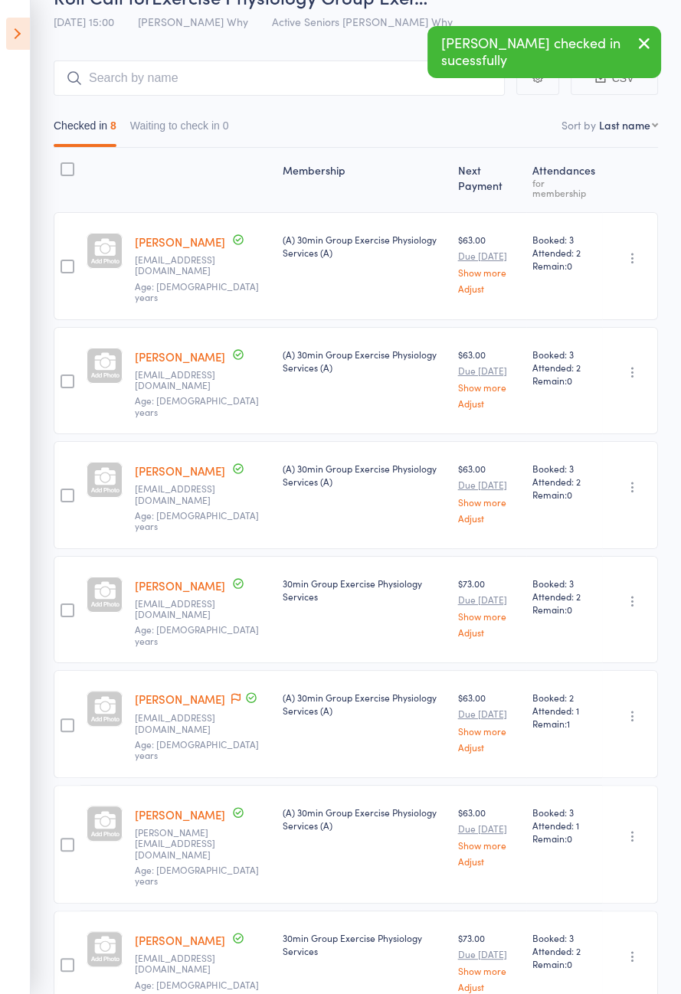
scroll to position [126, 0]
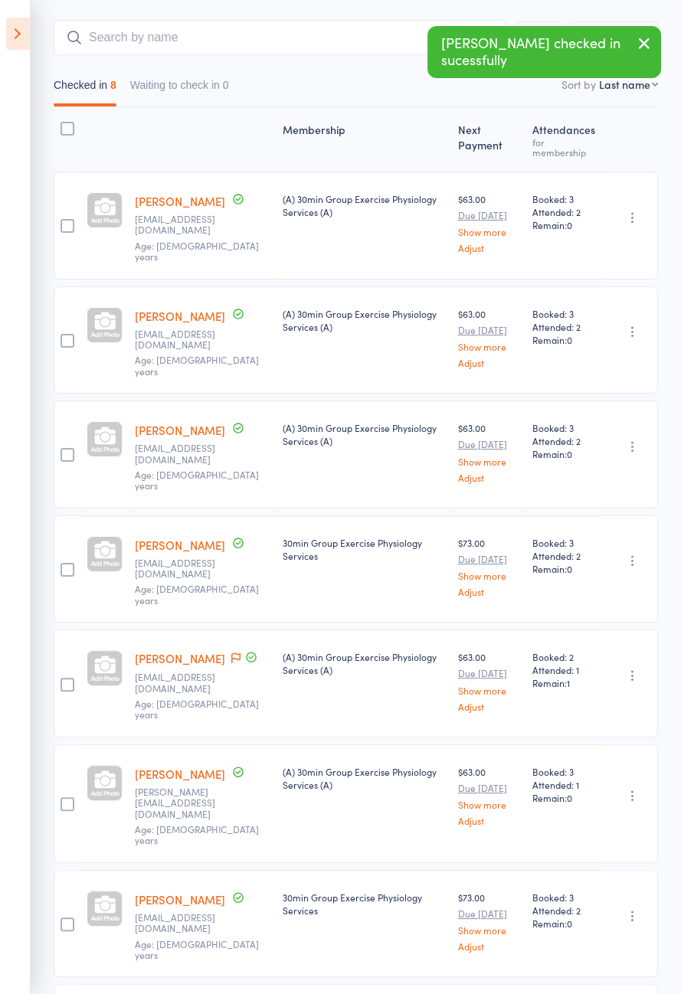
click at [231, 652] on icon at bounding box center [235, 657] width 9 height 11
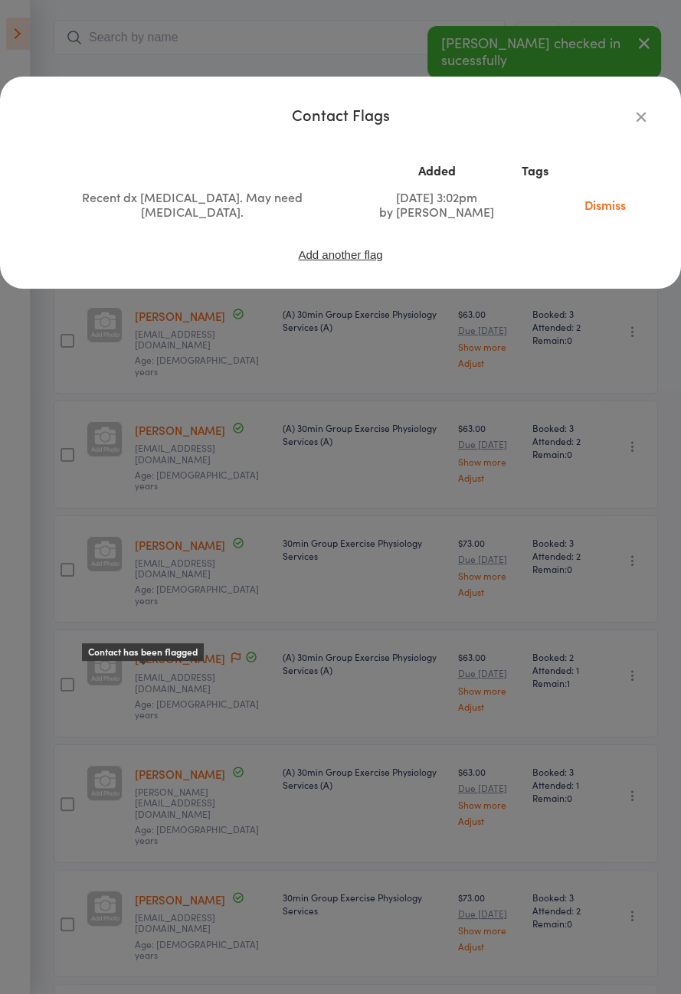
click at [606, 210] on link "Dismiss" at bounding box center [605, 204] width 64 height 17
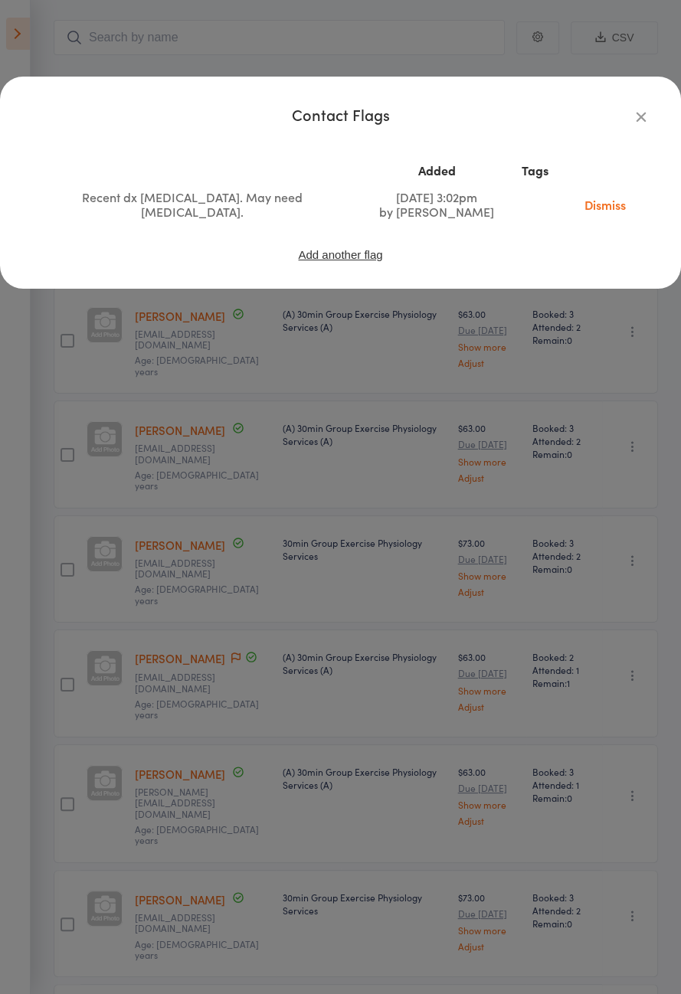
scroll to position [122, 0]
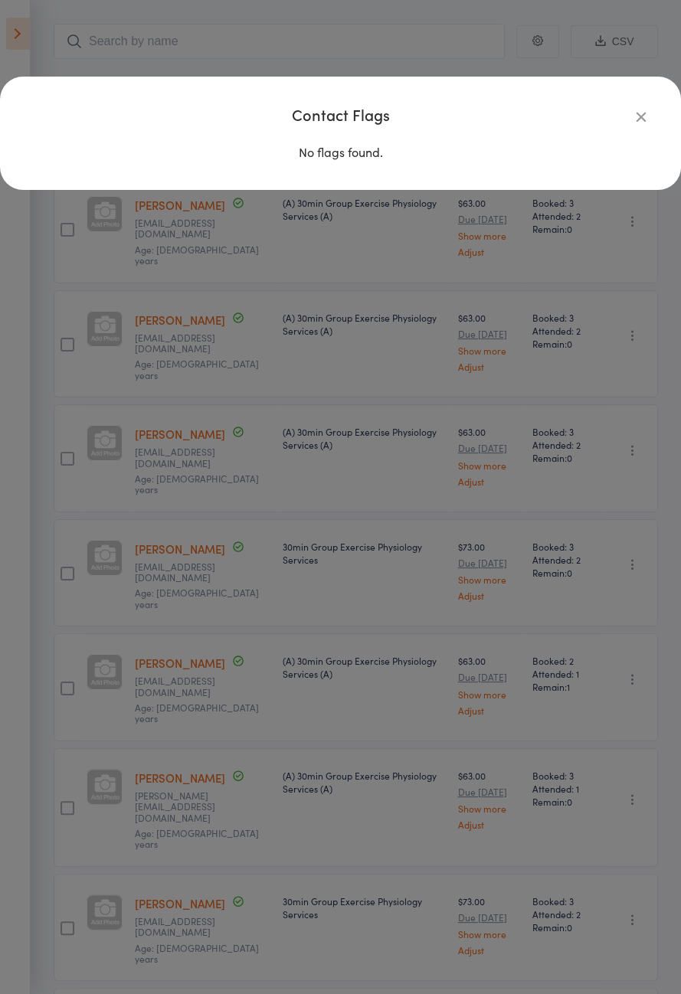
click at [636, 123] on icon "button" at bounding box center [641, 116] width 17 height 17
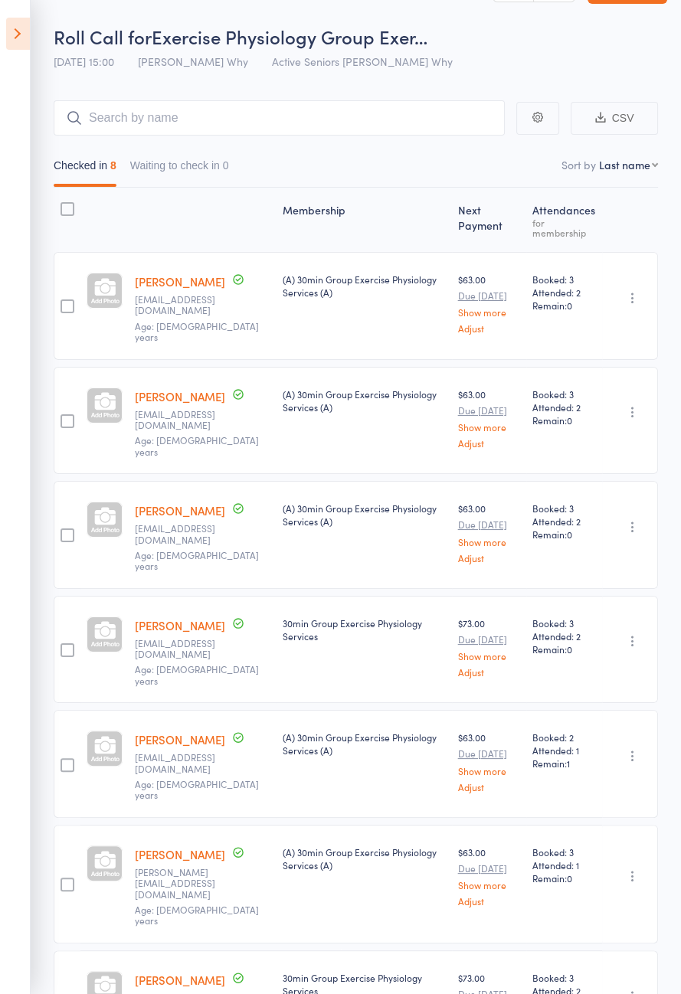
scroll to position [0, 0]
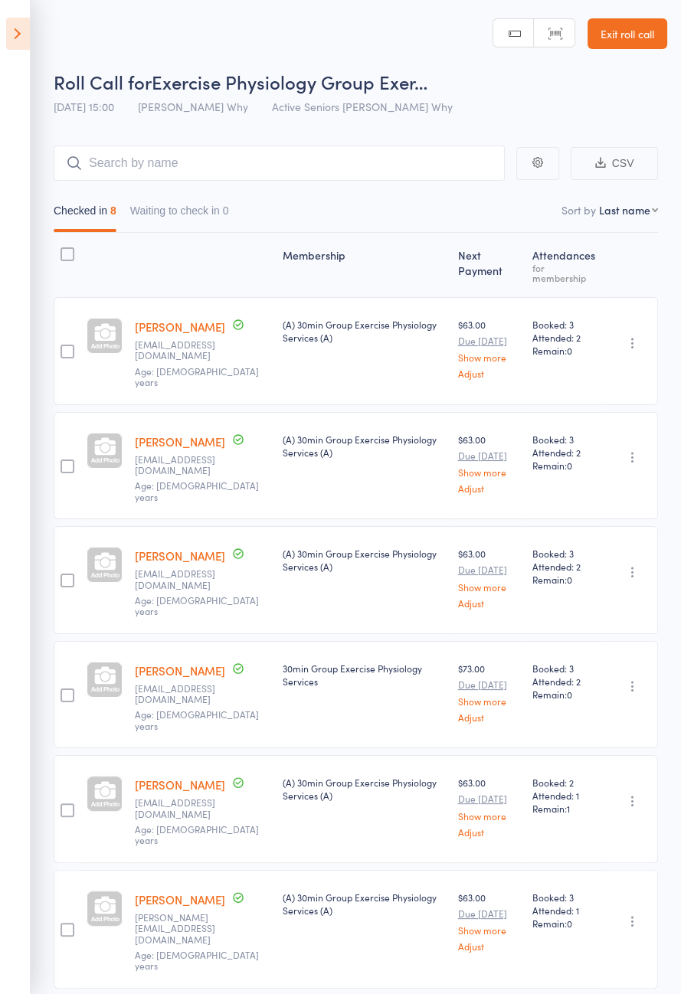
click at [26, 37] on icon at bounding box center [18, 34] width 24 height 32
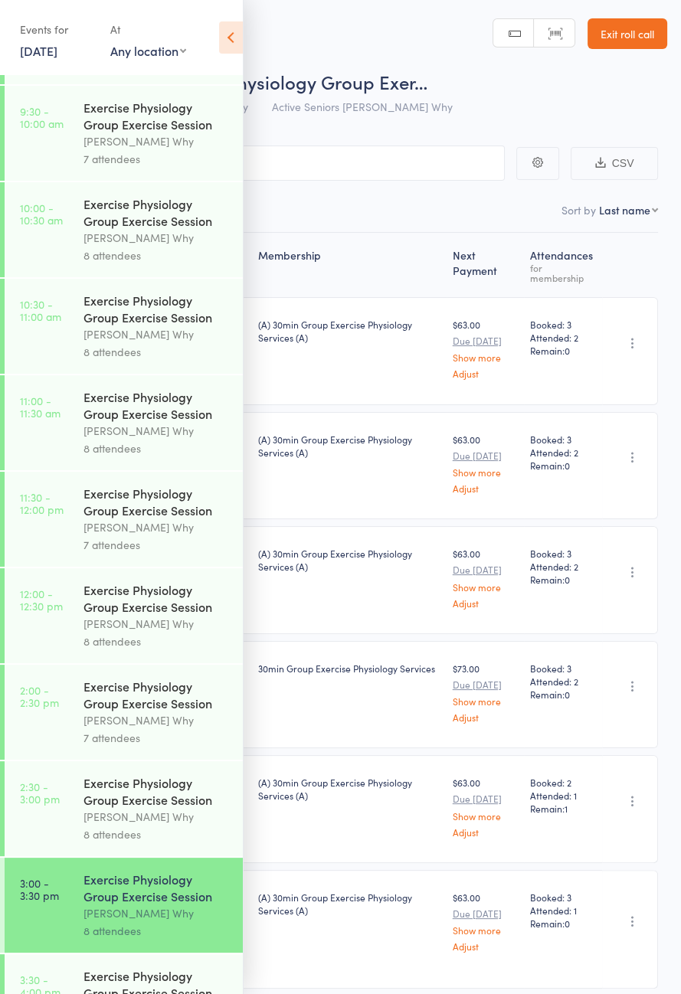
scroll to position [780, 0]
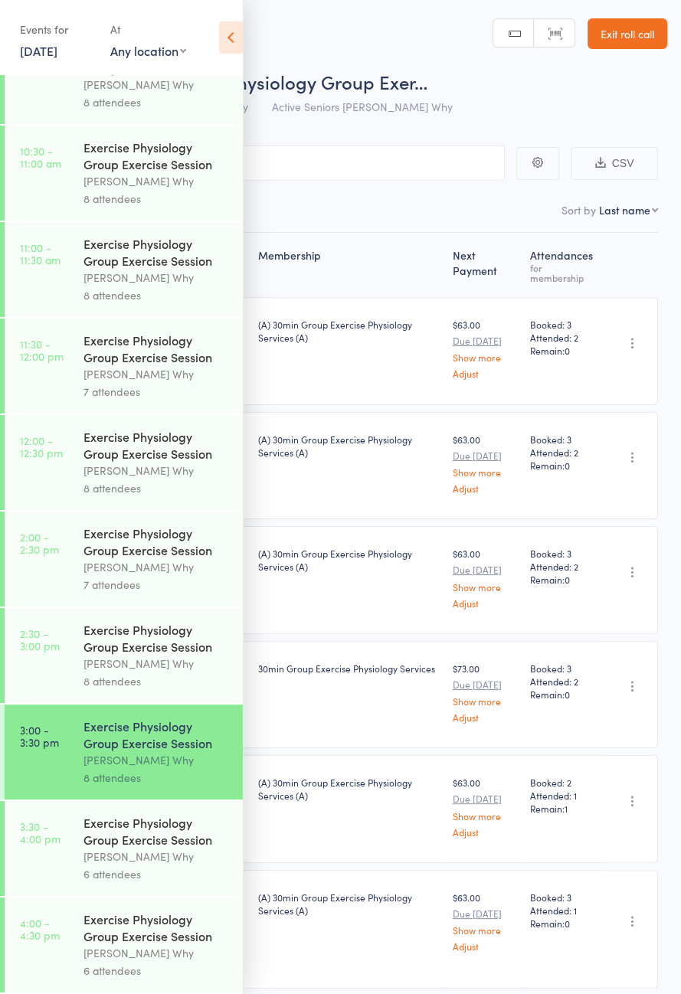
click at [264, 37] on header "Roll Call for Exercise Physiology Group Exer… [DATE] 15:00 [PERSON_NAME] Why Ac…" at bounding box center [340, 61] width 681 height 123
click at [240, 37] on icon at bounding box center [231, 37] width 24 height 32
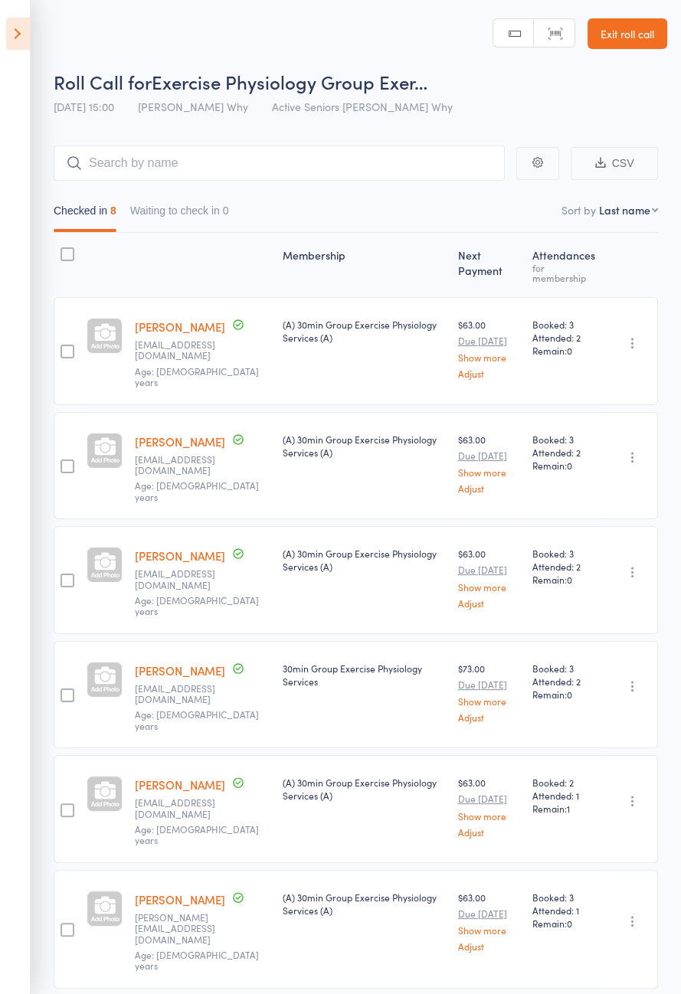
click at [17, 26] on icon at bounding box center [18, 34] width 24 height 32
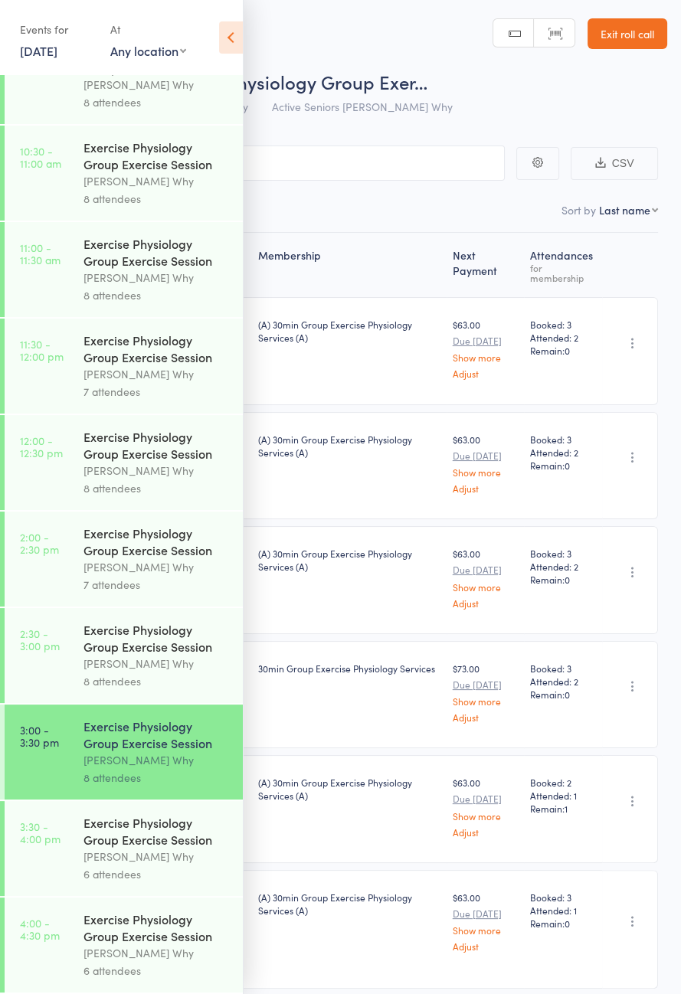
click at [54, 49] on link "[DATE]" at bounding box center [39, 50] width 38 height 17
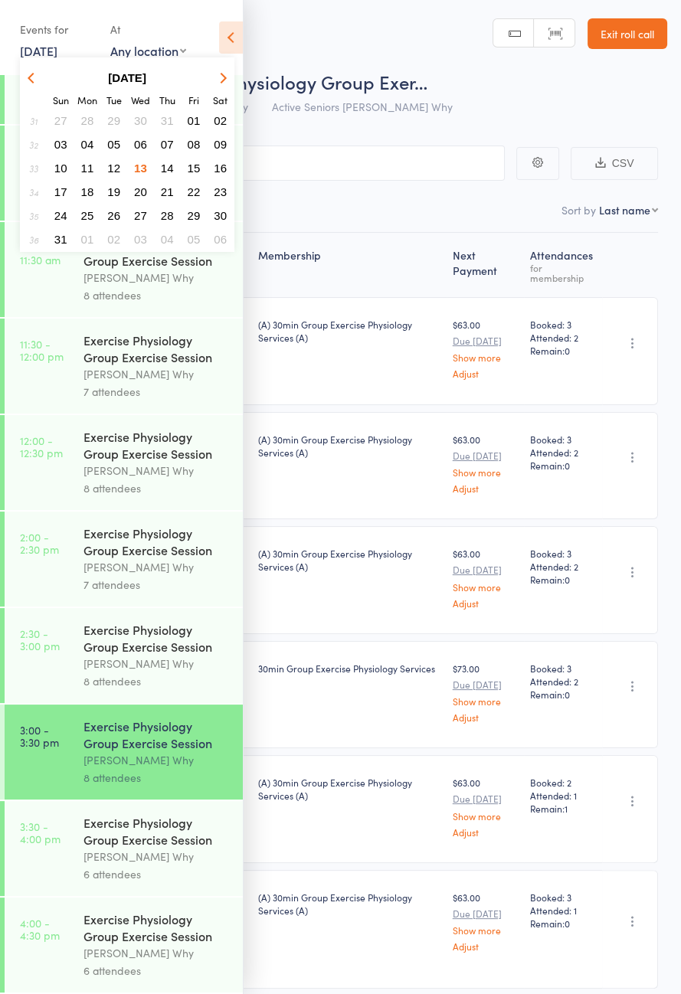
click at [348, 83] on span "Exercise Physiology Group Exer…" at bounding box center [290, 81] width 276 height 25
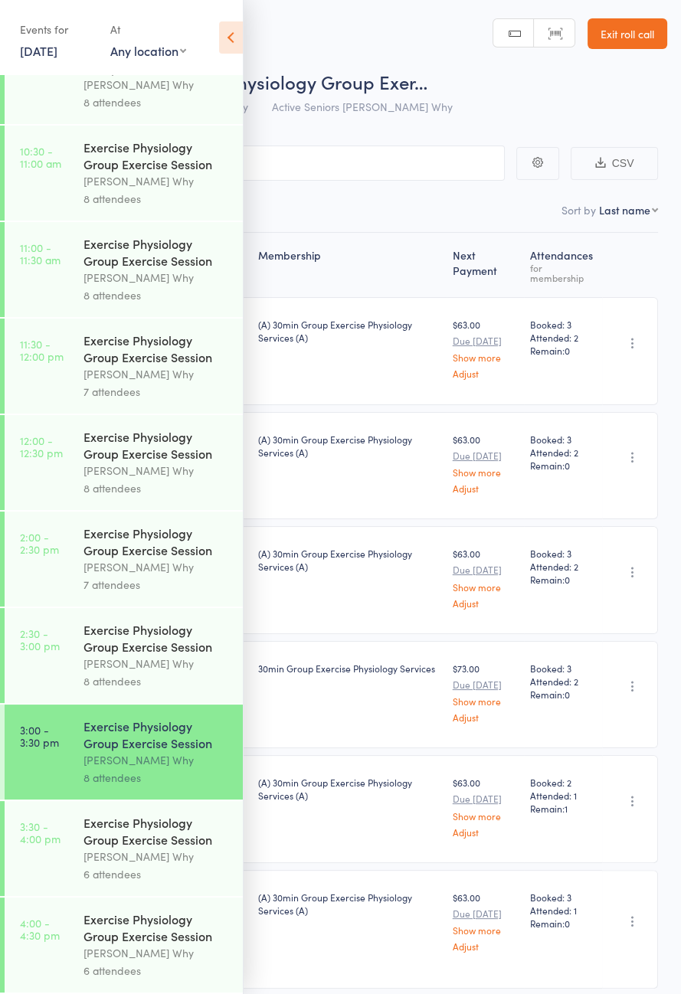
click at [240, 41] on icon at bounding box center [231, 37] width 24 height 32
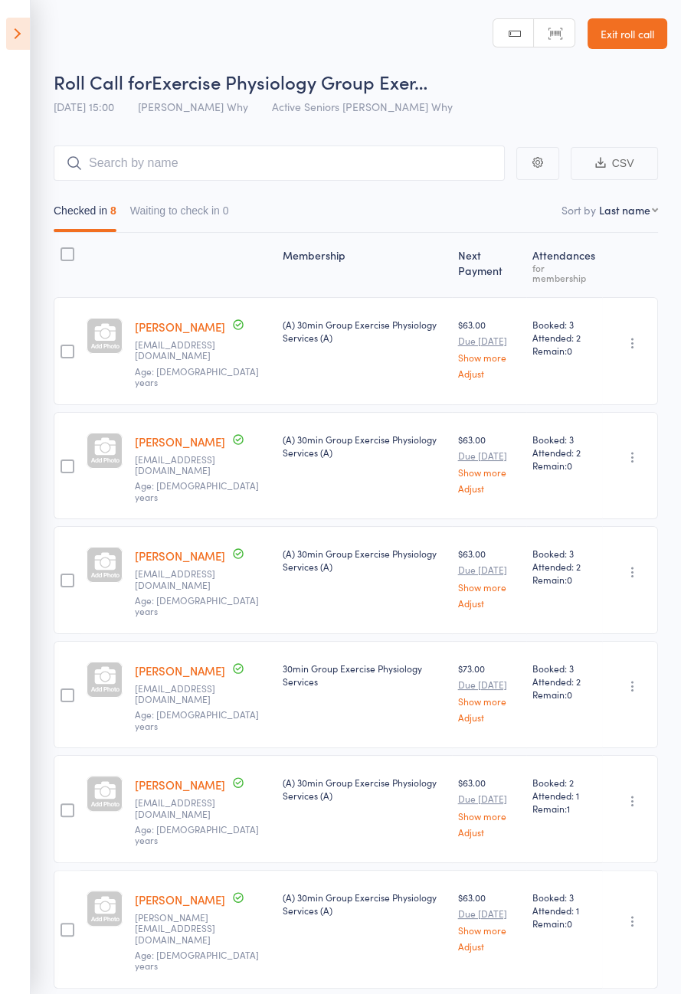
click at [14, 41] on icon at bounding box center [18, 34] width 24 height 32
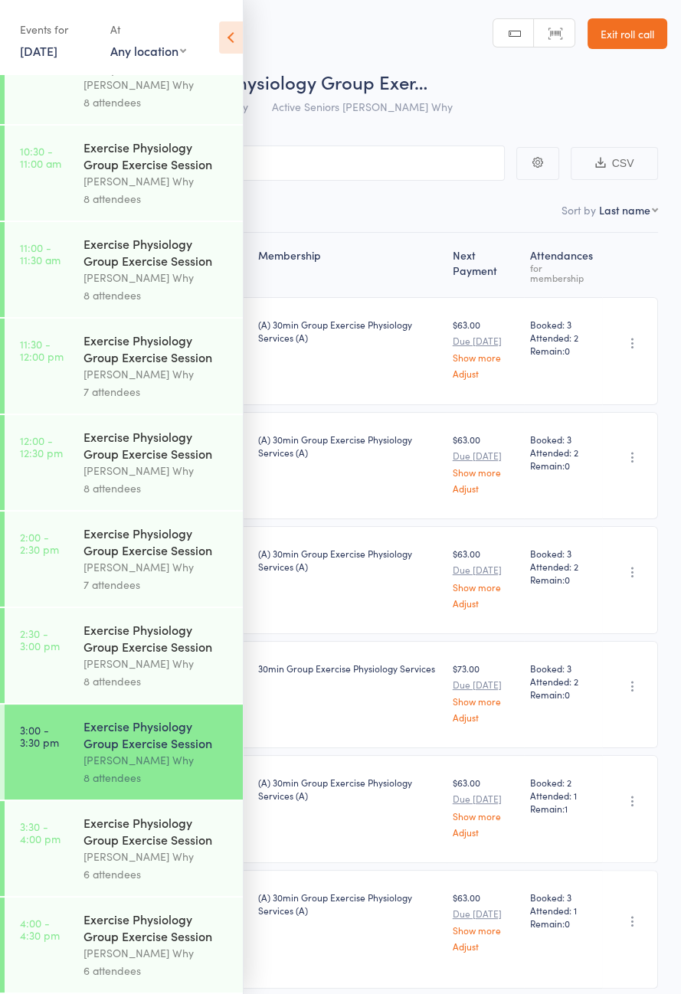
click at [136, 877] on div "6 attendees" at bounding box center [156, 874] width 146 height 18
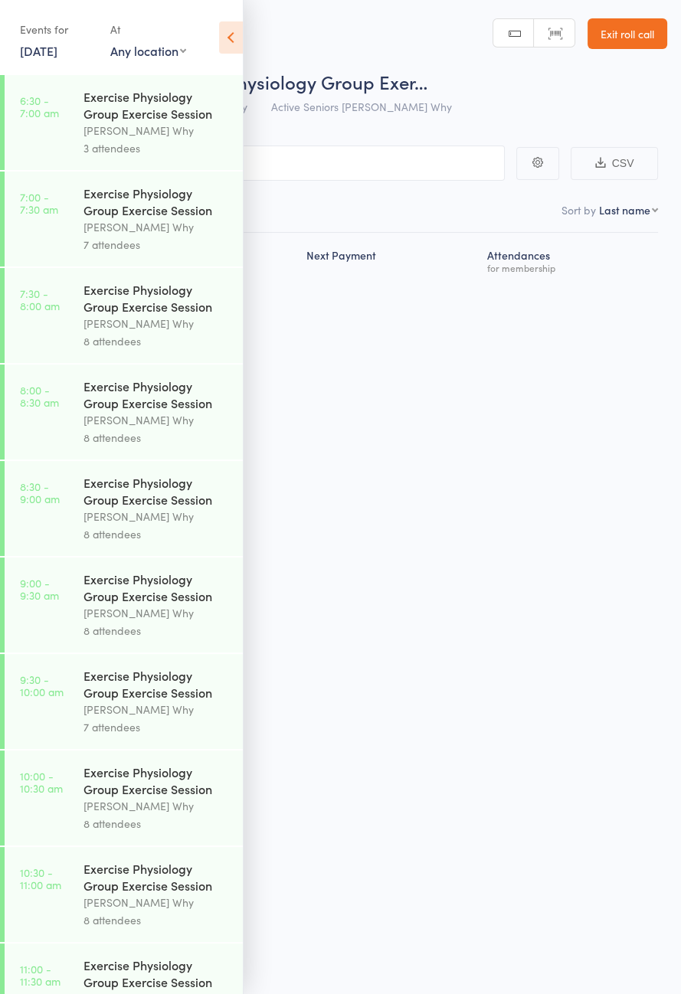
click at [237, 41] on icon at bounding box center [231, 37] width 24 height 32
